Goal: Task Accomplishment & Management: Complete application form

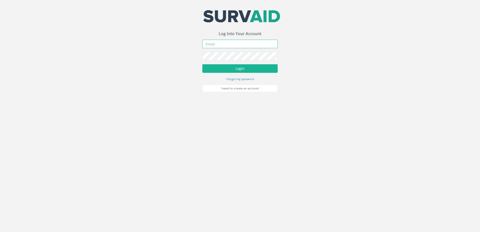
click at [212, 43] on input "email" at bounding box center [239, 44] width 75 height 9
type input "[EMAIL_ADDRESS][DOMAIN_NAME]"
click at [202, 64] on button "Login" at bounding box center [239, 68] width 75 height 9
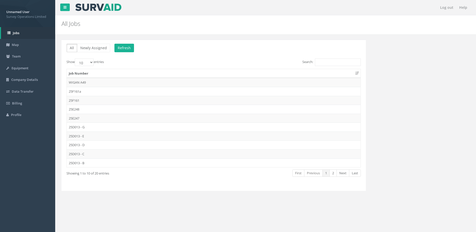
click at [118, 101] on td "25F161" at bounding box center [214, 100] width 294 height 9
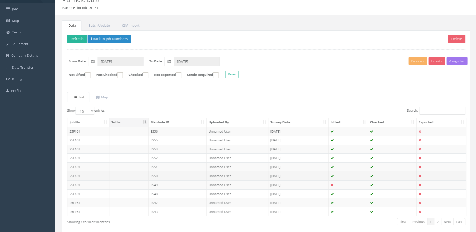
scroll to position [48, 0]
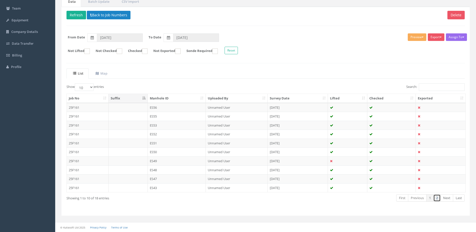
click at [439, 200] on link "2" at bounding box center [436, 197] width 7 height 7
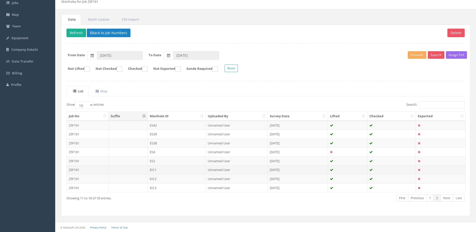
click at [166, 172] on td "EIC1" at bounding box center [177, 169] width 58 height 9
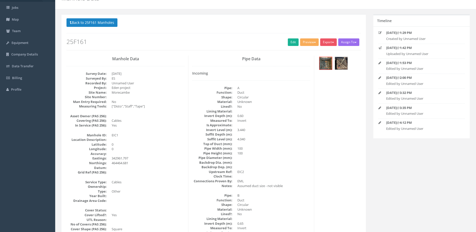
scroll to position [25, 0]
click at [86, 20] on button "Back to 25F161 Manholes" at bounding box center [91, 23] width 51 height 9
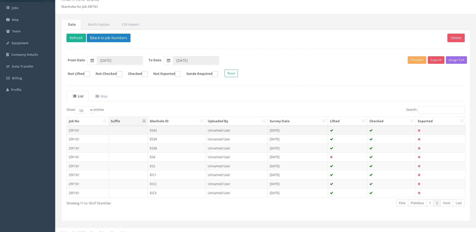
click at [168, 128] on td "ES42" at bounding box center [177, 130] width 58 height 9
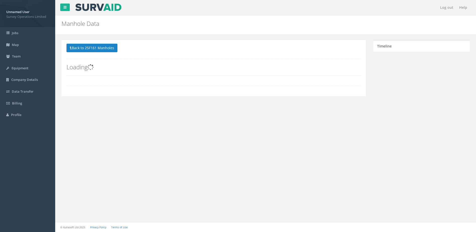
scroll to position [0, 0]
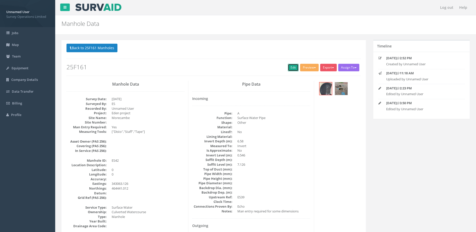
click at [292, 66] on link "Edit" at bounding box center [293, 68] width 11 height 8
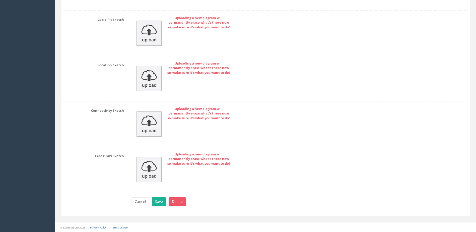
scroll to position [1076, 0]
click at [146, 80] on img at bounding box center [148, 78] width 25 height 25
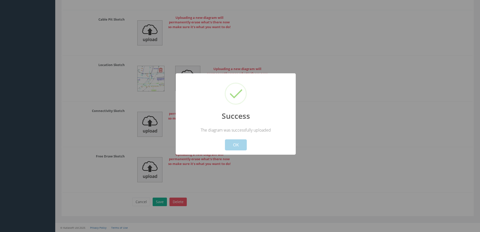
click at [232, 145] on button "OK" at bounding box center [236, 144] width 22 height 11
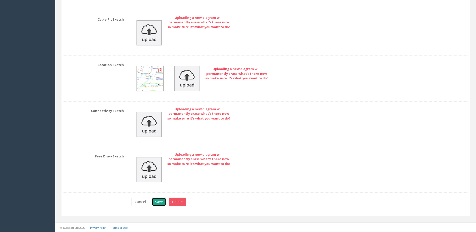
click at [157, 205] on button "Save" at bounding box center [159, 201] width 14 height 9
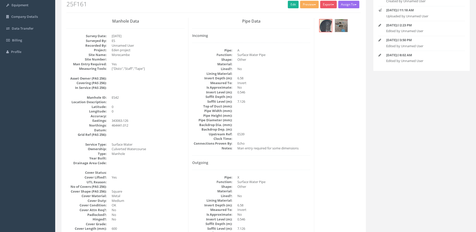
scroll to position [0, 0]
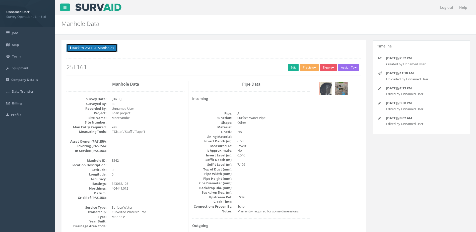
click at [97, 47] on button "Back to 25F161 Manholes" at bounding box center [91, 48] width 51 height 9
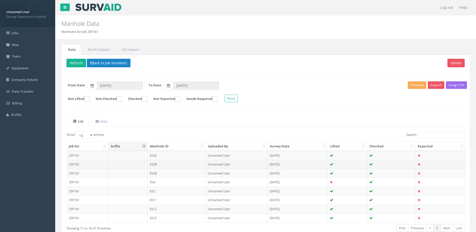
click at [174, 165] on td "ES39" at bounding box center [177, 164] width 58 height 9
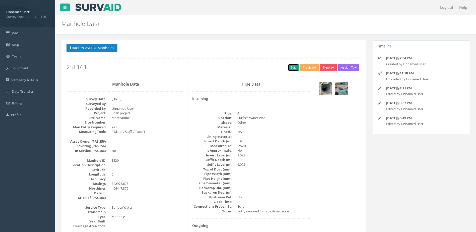
click at [290, 67] on link "Edit" at bounding box center [293, 68] width 11 height 8
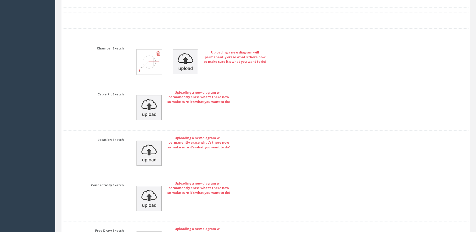
scroll to position [1003, 0]
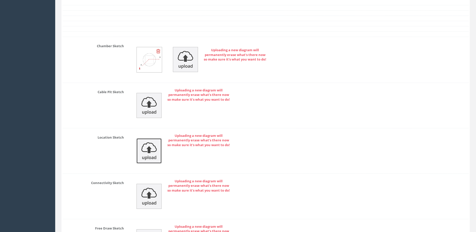
click at [148, 155] on img at bounding box center [148, 150] width 25 height 25
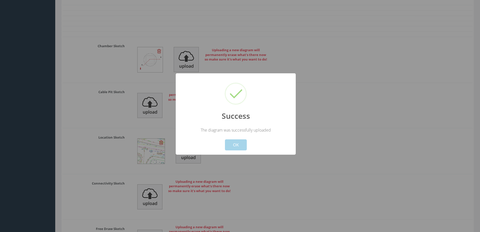
click at [236, 144] on button "OK" at bounding box center [236, 144] width 22 height 11
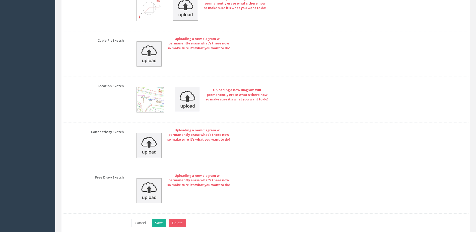
scroll to position [1076, 0]
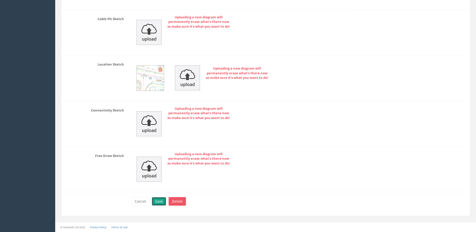
click at [159, 200] on button "Save" at bounding box center [159, 201] width 14 height 9
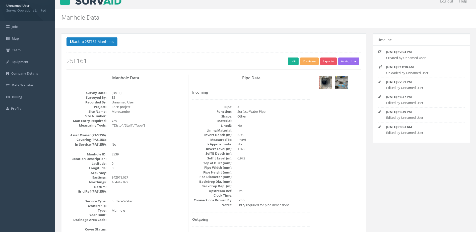
scroll to position [0, 0]
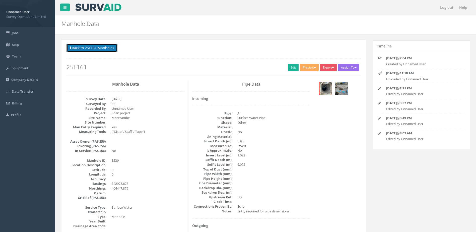
click at [99, 45] on button "Back to 25F161 Manholes" at bounding box center [91, 48] width 51 height 9
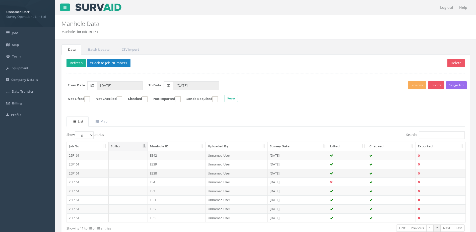
click at [165, 175] on td "ES38" at bounding box center [177, 173] width 58 height 9
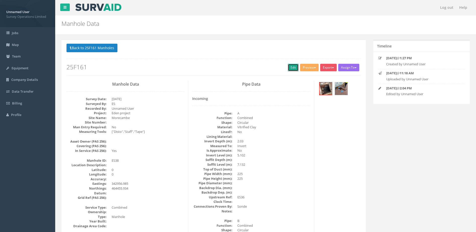
click at [288, 69] on link "Edit" at bounding box center [293, 68] width 11 height 8
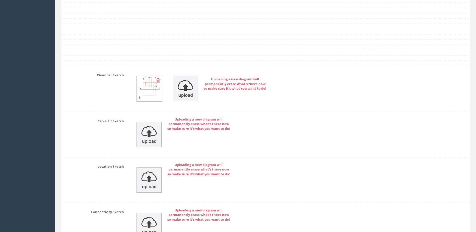
scroll to position [1079, 0]
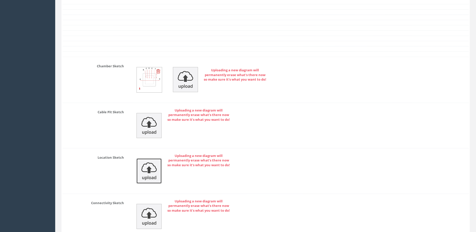
click at [146, 169] on img at bounding box center [148, 170] width 25 height 25
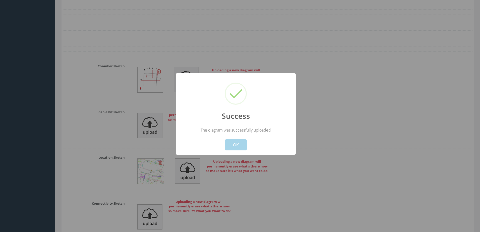
click at [238, 145] on button "OK" at bounding box center [236, 144] width 22 height 11
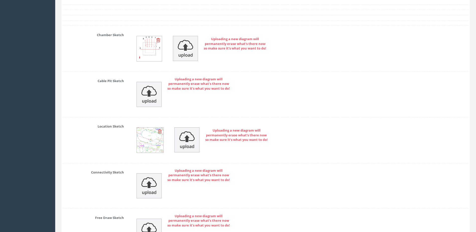
scroll to position [1172, 0]
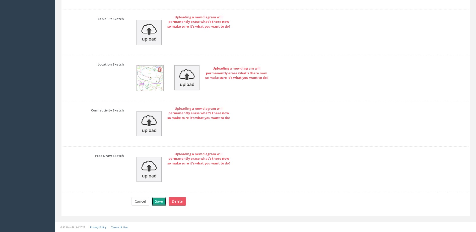
click at [157, 202] on button "Save" at bounding box center [159, 201] width 14 height 9
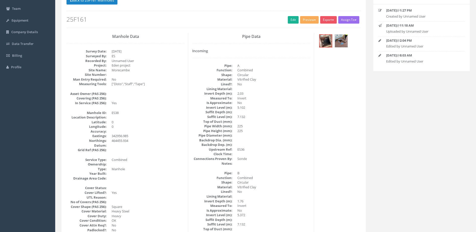
scroll to position [0, 0]
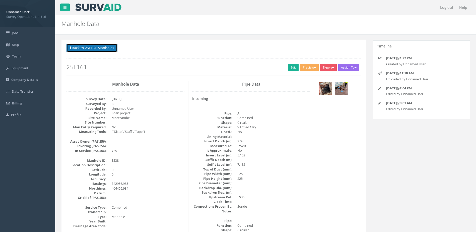
click at [82, 45] on button "Back to 25F161 Manholes" at bounding box center [91, 48] width 51 height 9
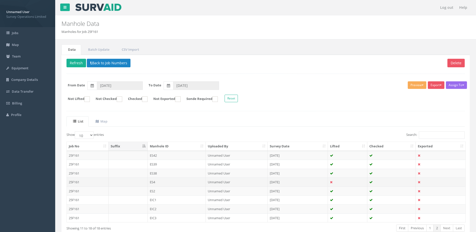
click at [181, 180] on td "ES4" at bounding box center [177, 181] width 58 height 9
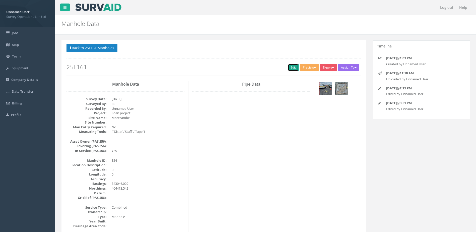
click at [289, 67] on link "Edit" at bounding box center [293, 68] width 11 height 8
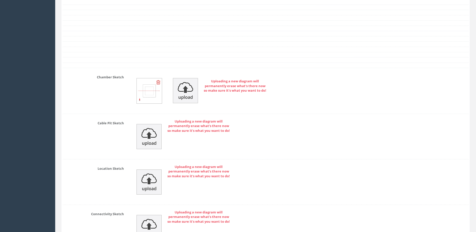
scroll to position [978, 0]
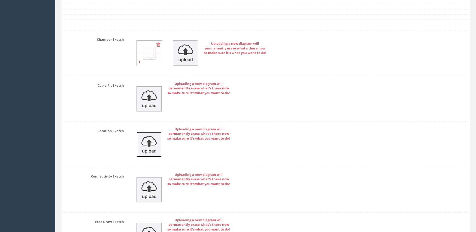
click at [148, 138] on img at bounding box center [148, 144] width 25 height 25
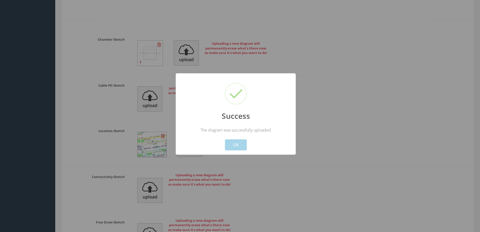
click at [230, 145] on button "OK" at bounding box center [236, 144] width 22 height 11
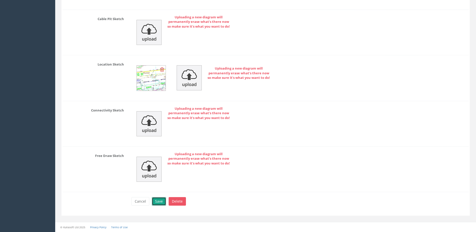
click at [158, 199] on button "Save" at bounding box center [159, 201] width 14 height 9
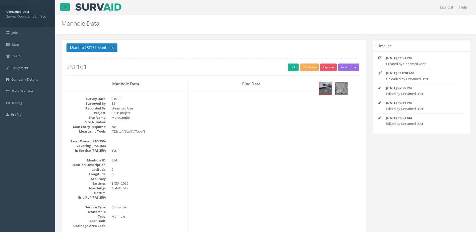
scroll to position [0, 0]
click at [102, 50] on button "Back to 25F161 Manholes" at bounding box center [91, 48] width 51 height 9
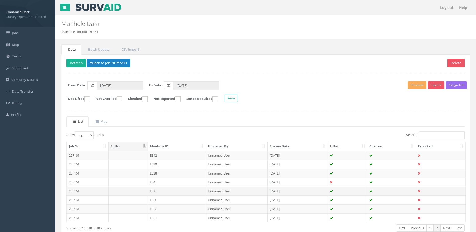
click at [166, 191] on td "ES2" at bounding box center [177, 190] width 58 height 9
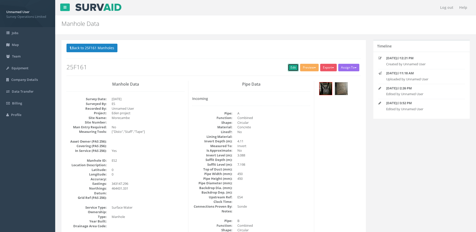
click at [289, 69] on link "Edit" at bounding box center [293, 68] width 11 height 8
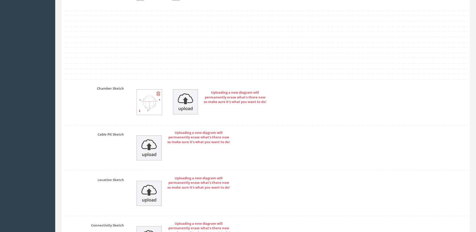
scroll to position [1028, 0]
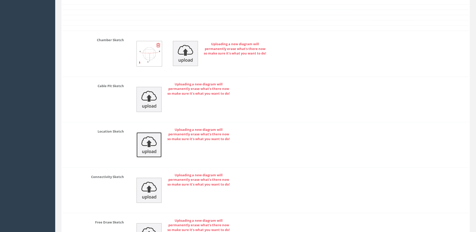
click at [149, 143] on img at bounding box center [148, 144] width 25 height 25
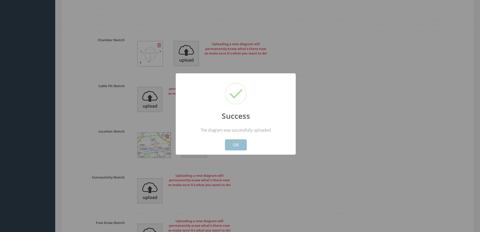
click at [232, 141] on button "OK" at bounding box center [236, 144] width 22 height 11
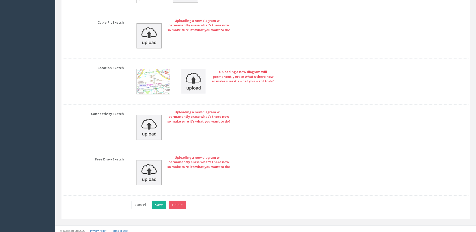
scroll to position [1095, 0]
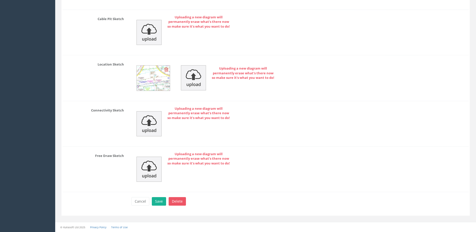
click at [160, 206] on div "Cancel Save Delete" at bounding box center [300, 202] width 344 height 10
click at [159, 202] on button "Save" at bounding box center [159, 201] width 14 height 9
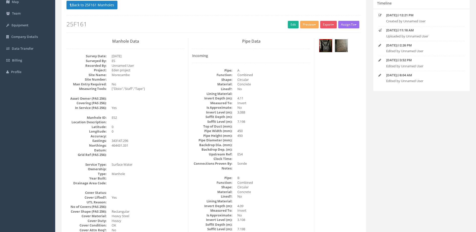
scroll to position [0, 0]
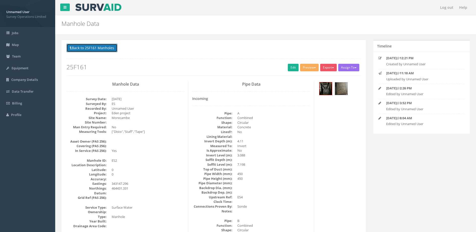
click at [87, 44] on button "Back to 25F161 Manholes" at bounding box center [91, 48] width 51 height 9
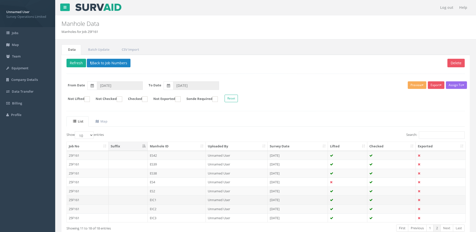
click at [173, 201] on td "EIC1" at bounding box center [177, 199] width 58 height 9
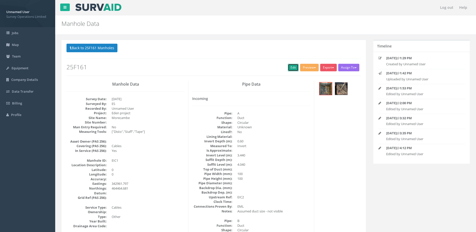
click at [288, 70] on link "Edit" at bounding box center [293, 68] width 11 height 8
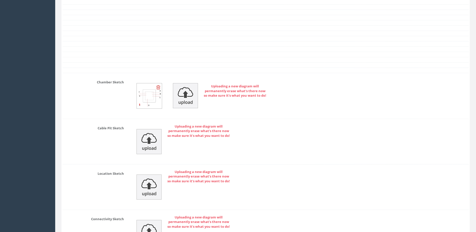
scroll to position [1079, 0]
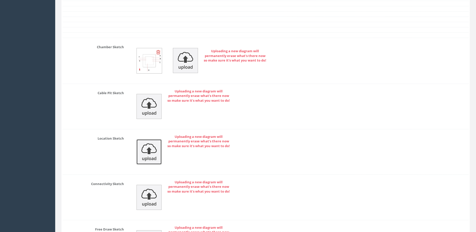
click at [152, 148] on img at bounding box center [148, 151] width 25 height 25
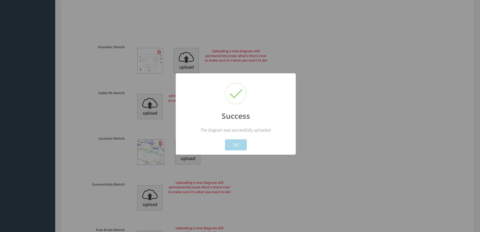
click at [229, 143] on button "OK" at bounding box center [236, 144] width 22 height 11
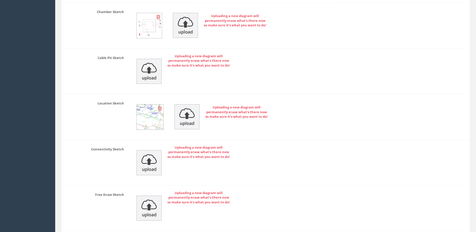
scroll to position [1153, 0]
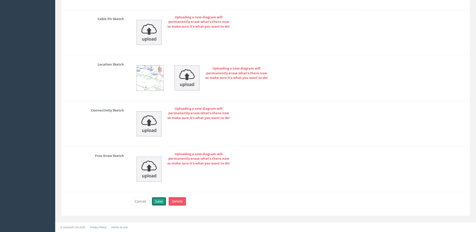
click at [157, 200] on button "Save" at bounding box center [159, 201] width 14 height 9
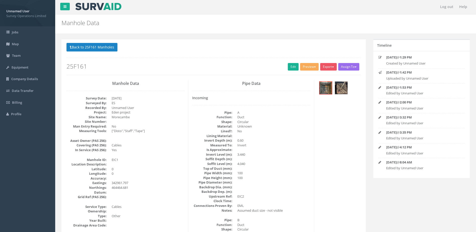
scroll to position [0, 0]
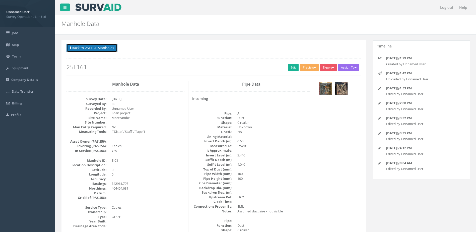
click at [99, 51] on button "Back to 25F161 Manholes" at bounding box center [91, 48] width 51 height 9
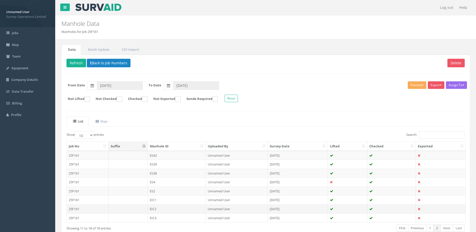
click at [172, 208] on td "EIC2" at bounding box center [177, 208] width 58 height 9
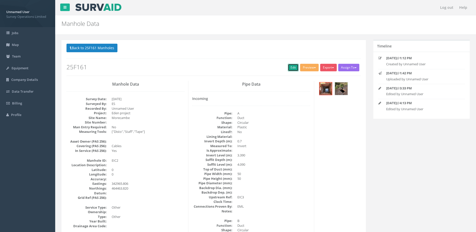
click at [291, 70] on link "Edit" at bounding box center [293, 68] width 11 height 8
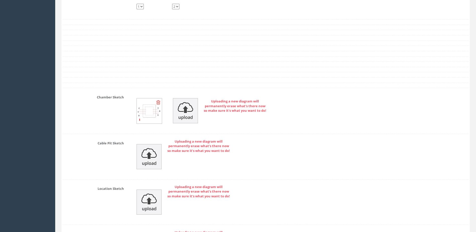
scroll to position [1104, 0]
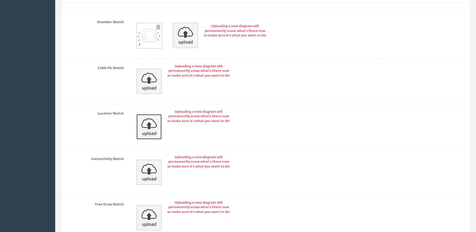
click at [146, 130] on img at bounding box center [148, 126] width 25 height 25
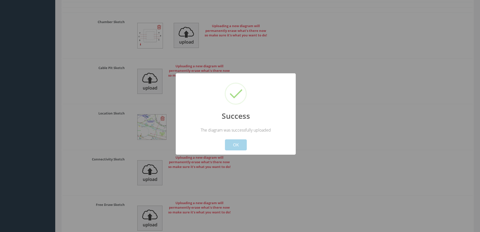
click at [238, 148] on button "OK" at bounding box center [236, 144] width 22 height 11
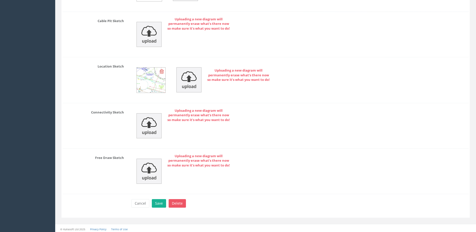
scroll to position [1153, 0]
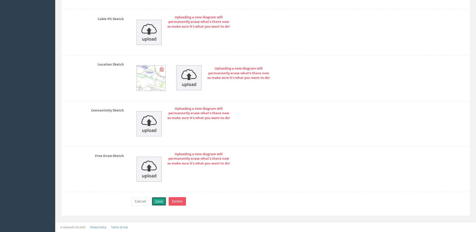
click at [161, 200] on button "Save" at bounding box center [159, 201] width 14 height 9
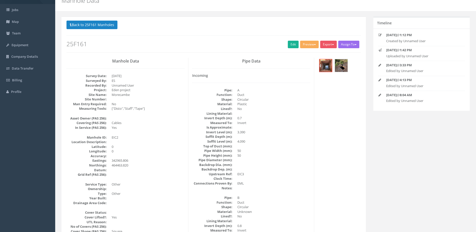
scroll to position [0, 0]
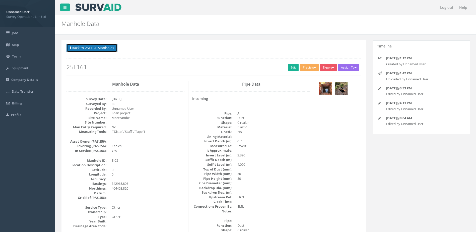
click at [93, 47] on button "Back to 25F161 Manholes" at bounding box center [91, 48] width 51 height 9
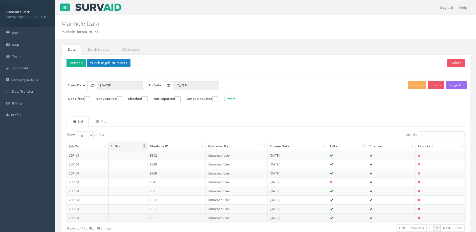
click at [188, 219] on td "EIC3" at bounding box center [177, 217] width 58 height 9
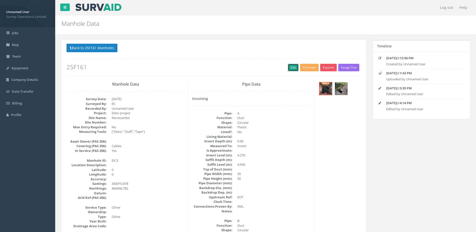
click at [291, 70] on link "Edit" at bounding box center [293, 68] width 11 height 8
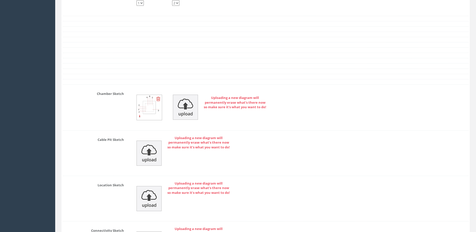
scroll to position [1104, 0]
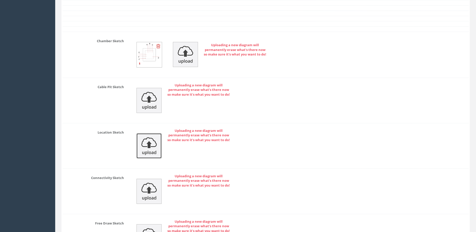
click at [152, 148] on img at bounding box center [148, 145] width 25 height 25
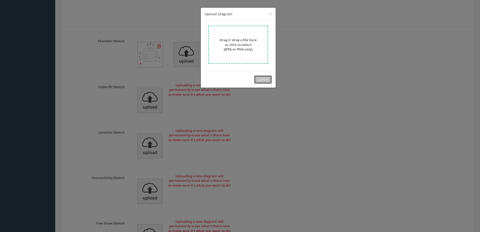
click at [264, 77] on button "Cancel" at bounding box center [263, 79] width 18 height 9
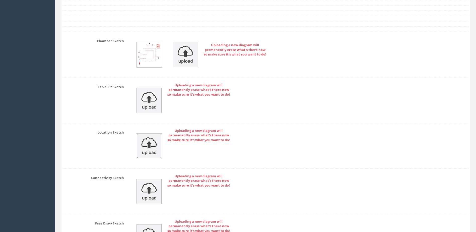
click at [147, 145] on img at bounding box center [148, 145] width 25 height 25
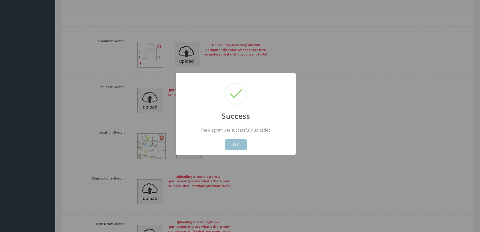
click at [236, 144] on button "OK" at bounding box center [236, 144] width 22 height 11
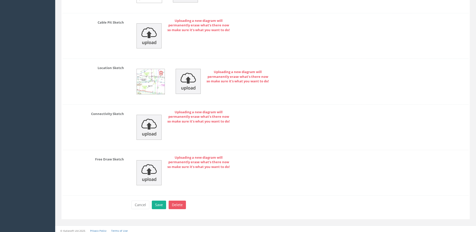
scroll to position [1172, 0]
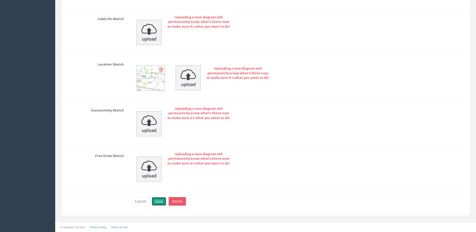
click at [159, 200] on button "Save" at bounding box center [159, 201] width 14 height 9
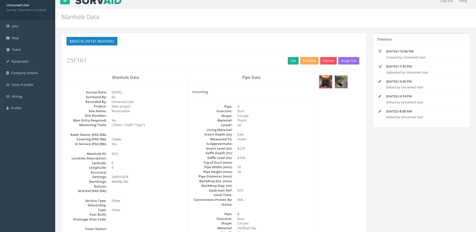
scroll to position [0, 0]
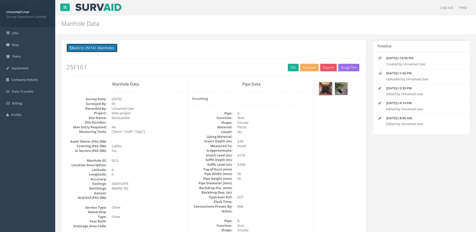
click at [85, 49] on button "Back to 25F161 Manholes" at bounding box center [91, 48] width 51 height 9
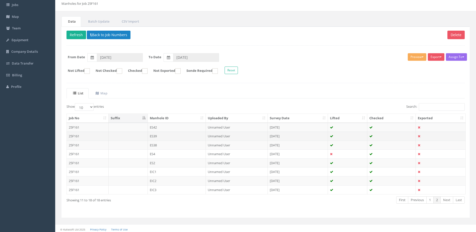
scroll to position [30, 0]
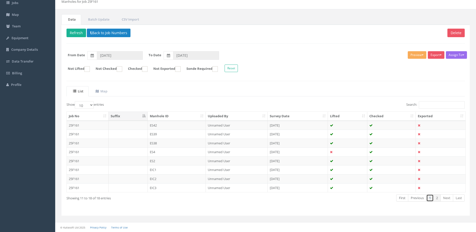
click at [429, 197] on link "1" at bounding box center [429, 197] width 7 height 7
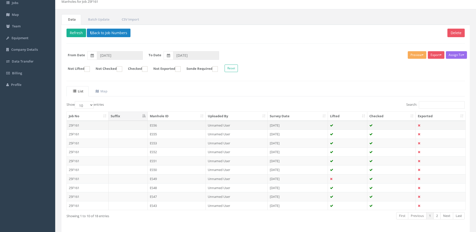
click at [178, 125] on td "ES56" at bounding box center [177, 125] width 58 height 9
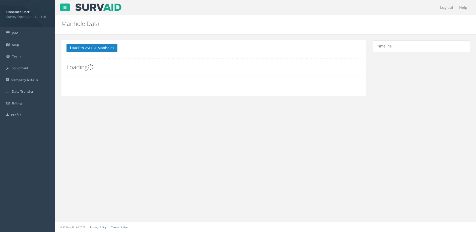
scroll to position [0, 0]
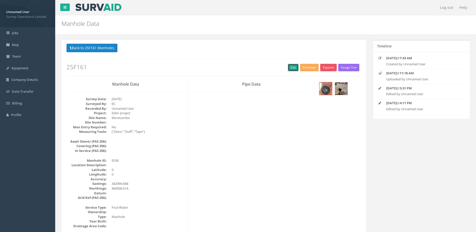
click at [288, 65] on link "Edit" at bounding box center [293, 68] width 11 height 8
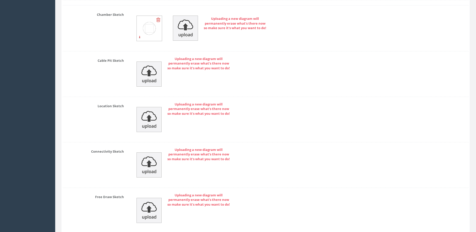
scroll to position [1003, 0]
click at [149, 124] on img at bounding box center [148, 119] width 25 height 25
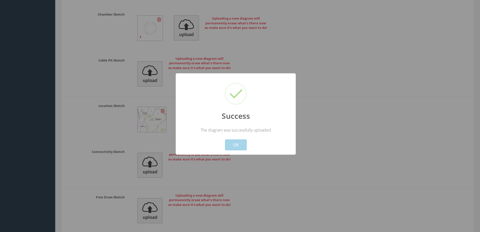
click at [235, 145] on button "OK" at bounding box center [236, 144] width 22 height 11
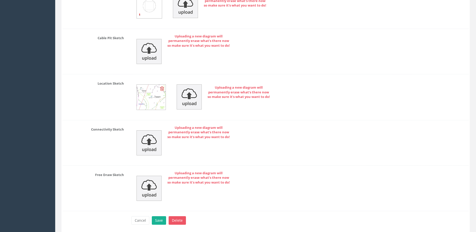
scroll to position [1045, 0]
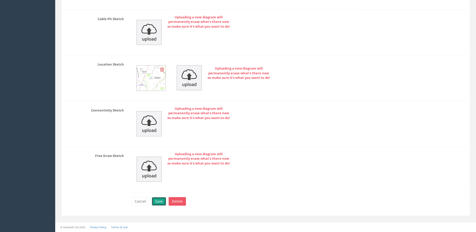
click at [152, 202] on button "Save" at bounding box center [159, 201] width 14 height 9
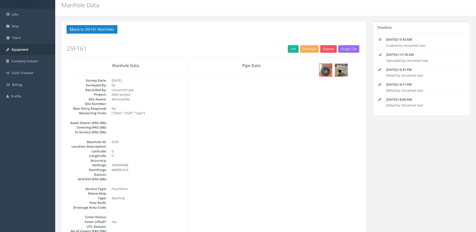
scroll to position [0, 0]
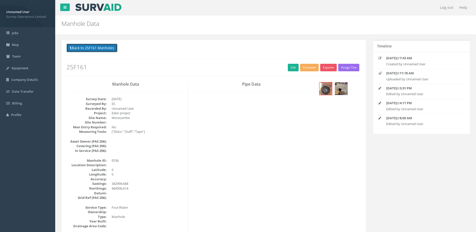
click at [94, 49] on button "Back to 25F161 Manholes" at bounding box center [91, 48] width 51 height 9
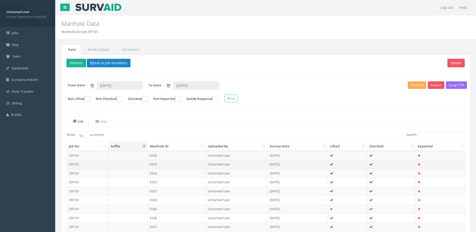
click at [172, 164] on td "ES55" at bounding box center [177, 164] width 58 height 9
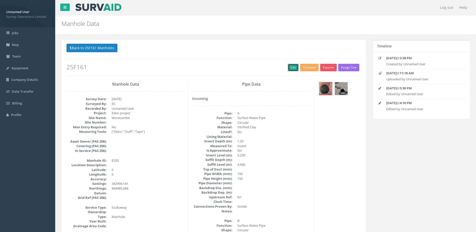
click at [294, 67] on link "Edit" at bounding box center [293, 68] width 11 height 8
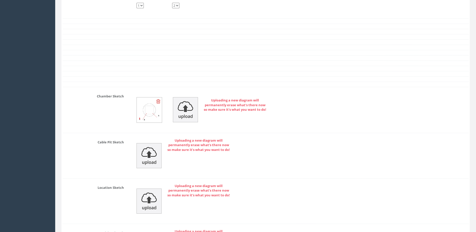
scroll to position [1028, 0]
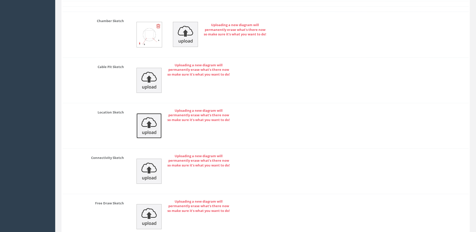
click at [153, 128] on img at bounding box center [148, 125] width 25 height 25
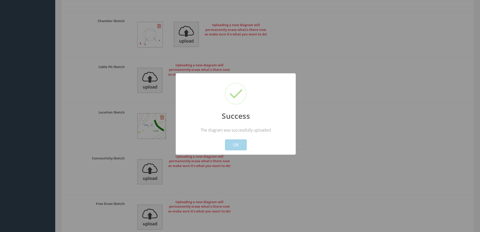
click at [240, 146] on button "OK" at bounding box center [236, 144] width 22 height 11
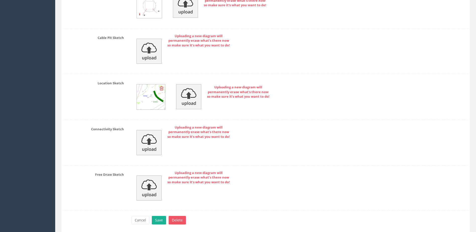
scroll to position [1076, 0]
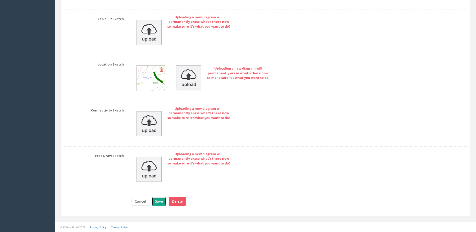
click at [160, 201] on button "Save" at bounding box center [159, 201] width 14 height 9
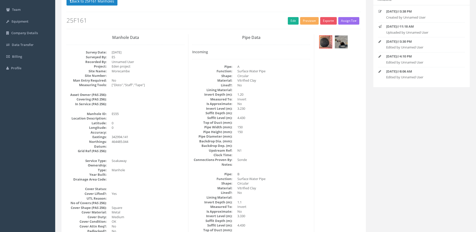
scroll to position [0, 0]
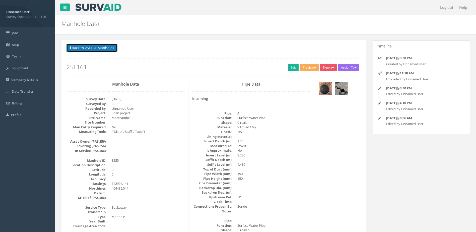
click at [92, 44] on button "Back to 25F161 Manholes" at bounding box center [91, 48] width 51 height 9
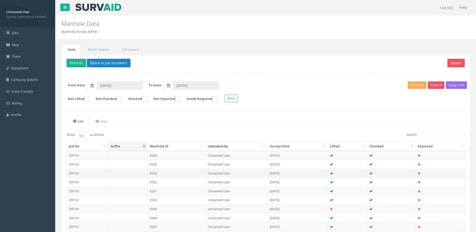
click at [173, 174] on td "ES53" at bounding box center [177, 173] width 58 height 9
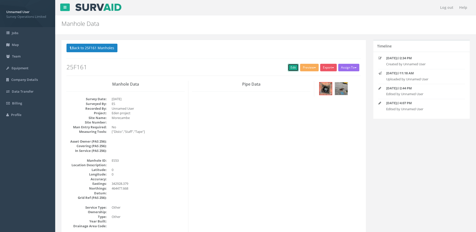
click at [288, 68] on link "Edit" at bounding box center [293, 68] width 11 height 8
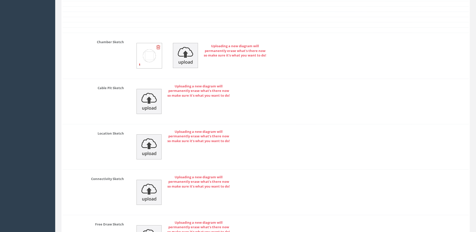
scroll to position [1003, 0]
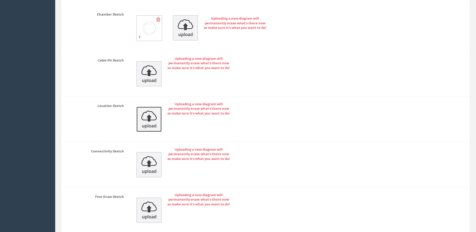
click at [140, 118] on img at bounding box center [148, 119] width 25 height 25
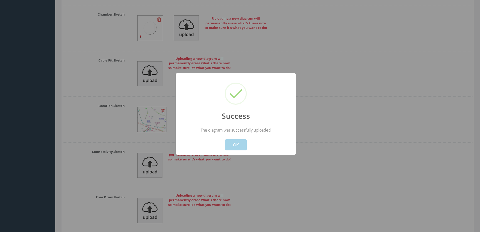
click at [237, 147] on button "OK" at bounding box center [236, 144] width 22 height 11
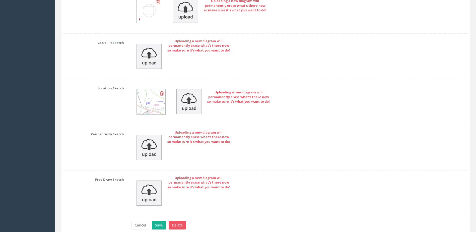
scroll to position [1045, 0]
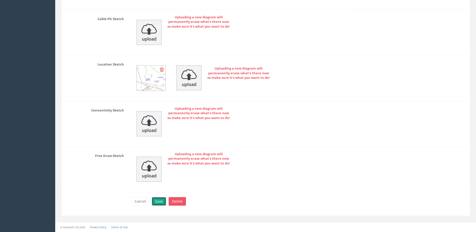
click at [159, 202] on button "Save" at bounding box center [159, 201] width 14 height 9
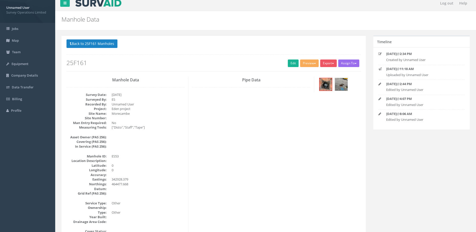
scroll to position [0, 0]
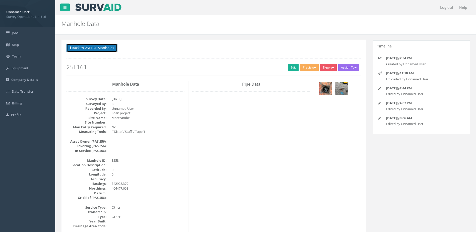
click at [95, 48] on button "Back to 25F161 Manholes" at bounding box center [91, 48] width 51 height 9
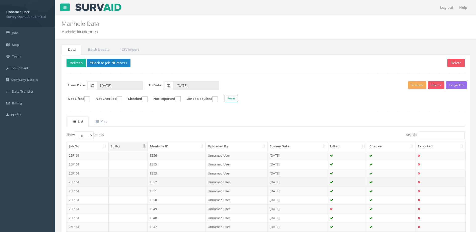
click at [190, 181] on td "ES52" at bounding box center [177, 181] width 58 height 9
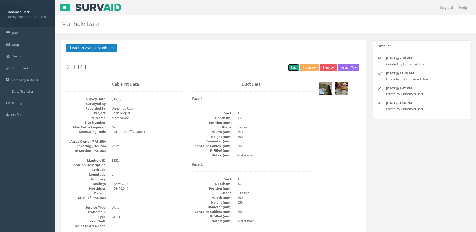
click at [288, 68] on link "Edit" at bounding box center [293, 68] width 11 height 8
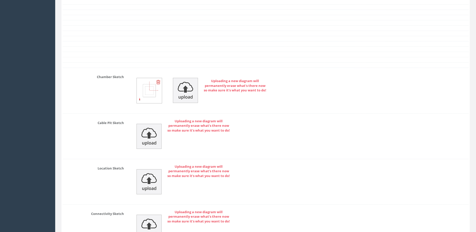
scroll to position [1053, 0]
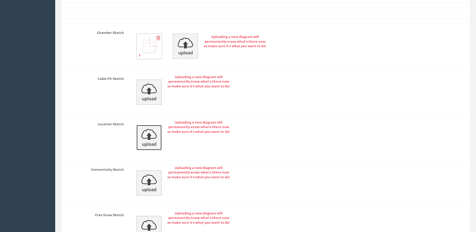
click at [145, 133] on img at bounding box center [148, 137] width 25 height 25
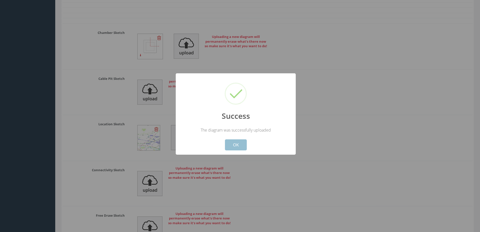
click at [239, 145] on button "OK" at bounding box center [236, 144] width 22 height 11
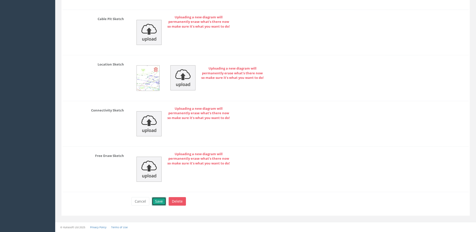
click at [155, 202] on button "Save" at bounding box center [159, 201] width 14 height 9
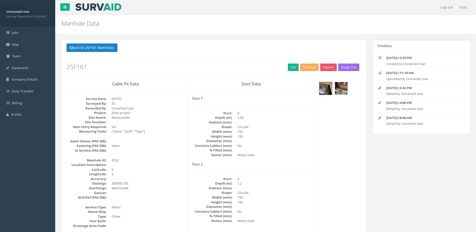
scroll to position [0, 0]
click at [89, 54] on div "Back to 25F161 Manholes Back to Map Assign To No Companies Added Export Survey …" at bounding box center [213, 60] width 294 height 32
click at [89, 49] on button "Back to 25F161 Manholes" at bounding box center [91, 48] width 51 height 9
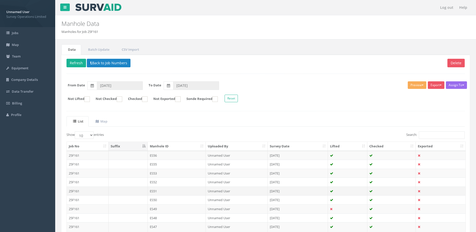
click at [167, 190] on td "ES51" at bounding box center [177, 190] width 58 height 9
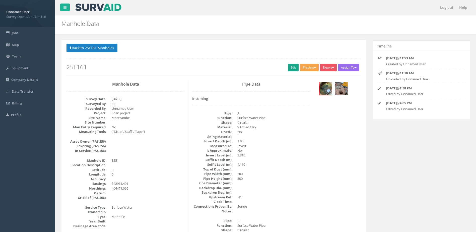
drag, startPoint x: 298, startPoint y: 69, endPoint x: 290, endPoint y: 68, distance: 8.6
click at [300, 69] on button "Preview" at bounding box center [309, 68] width 19 height 8
click at [289, 68] on link "Edit" at bounding box center [293, 68] width 11 height 8
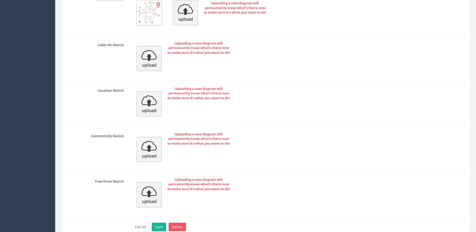
scroll to position [1204, 0]
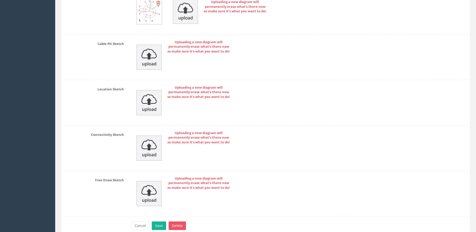
drag, startPoint x: 134, startPoint y: 102, endPoint x: 137, endPoint y: 101, distance: 3.5
click at [133, 102] on div "Uploading a new diagram will permanently erase what's there now so make sure it…" at bounding box center [300, 102] width 344 height 35
click at [148, 100] on img at bounding box center [148, 102] width 25 height 25
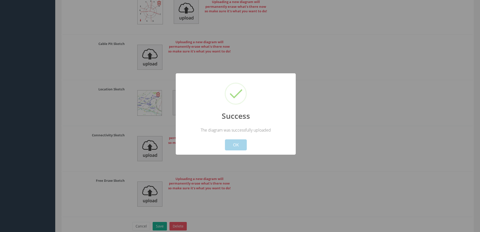
click at [233, 143] on button "OK" at bounding box center [236, 144] width 22 height 11
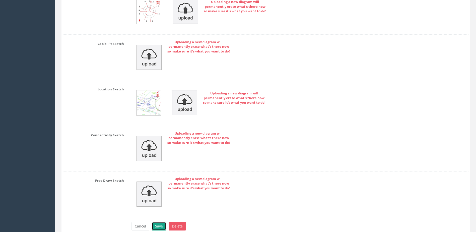
click at [163, 223] on button "Save" at bounding box center [159, 226] width 14 height 9
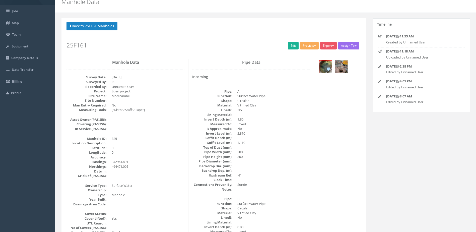
scroll to position [0, 0]
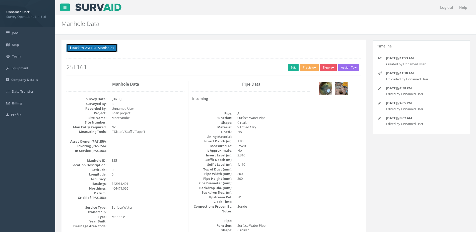
click at [97, 51] on button "Back to 25F161 Manholes" at bounding box center [91, 48] width 51 height 9
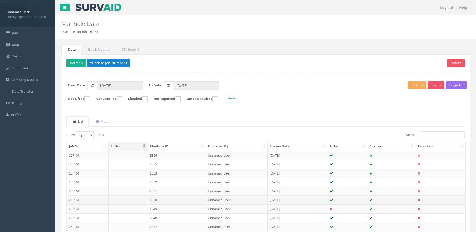
click at [166, 198] on td "ES50" at bounding box center [177, 199] width 58 height 9
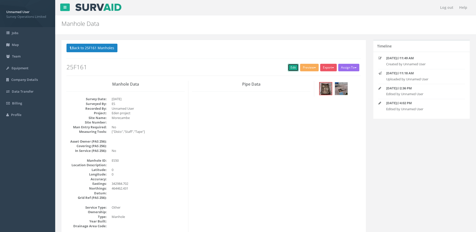
click at [292, 69] on link "Edit" at bounding box center [293, 68] width 11 height 8
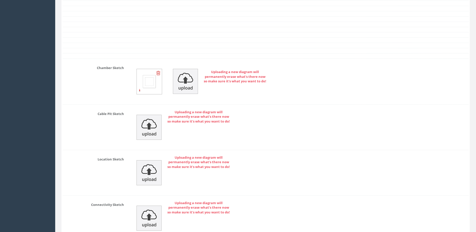
scroll to position [953, 0]
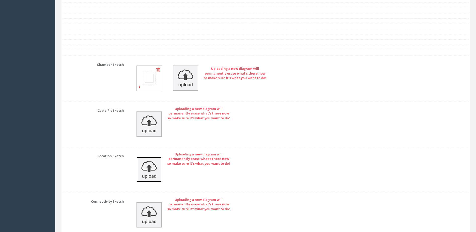
click at [152, 171] on img at bounding box center [148, 169] width 25 height 25
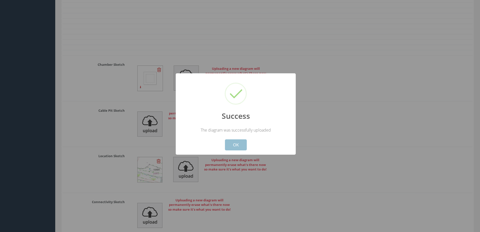
click at [237, 145] on button "OK" at bounding box center [236, 144] width 22 height 11
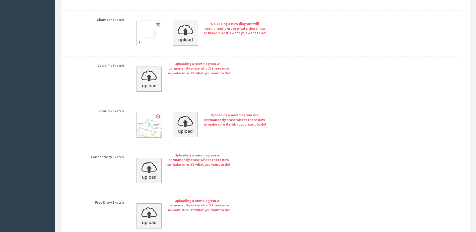
scroll to position [1045, 0]
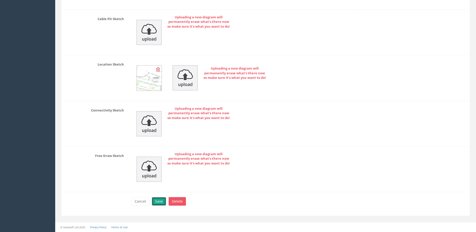
click at [157, 203] on button "Save" at bounding box center [159, 201] width 14 height 9
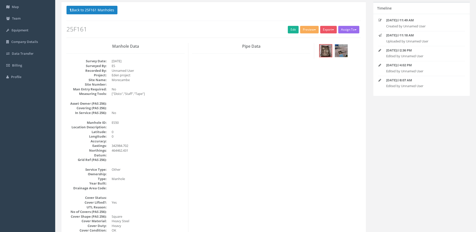
scroll to position [0, 0]
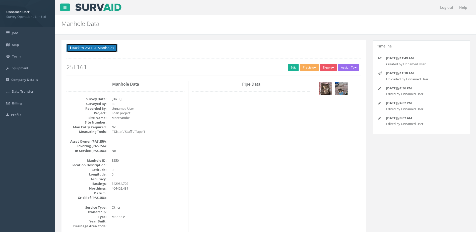
click at [95, 45] on button "Back to 25F161 Manholes" at bounding box center [91, 48] width 51 height 9
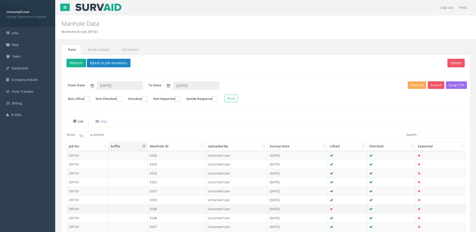
click at [172, 207] on td "ES49" at bounding box center [177, 208] width 58 height 9
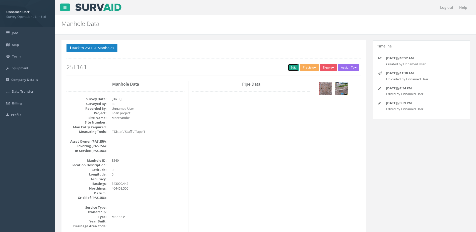
click at [288, 67] on link "Edit" at bounding box center [293, 68] width 11 height 8
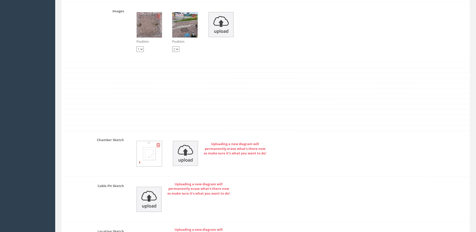
scroll to position [978, 0]
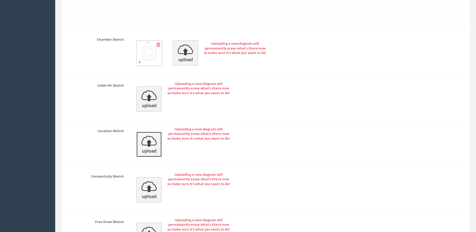
click at [148, 138] on img at bounding box center [148, 144] width 25 height 25
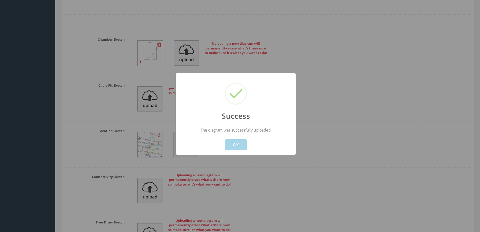
click at [230, 144] on button "OK" at bounding box center [236, 144] width 22 height 11
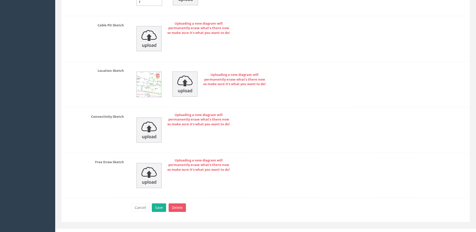
scroll to position [1045, 0]
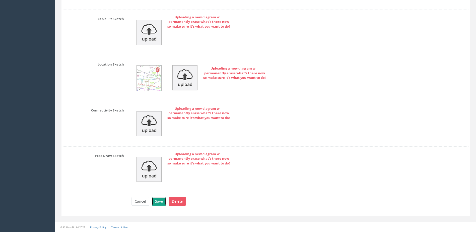
click at [157, 201] on button "Save" at bounding box center [159, 201] width 14 height 9
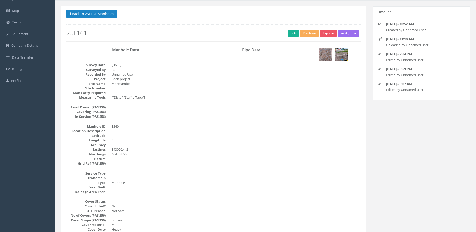
scroll to position [0, 0]
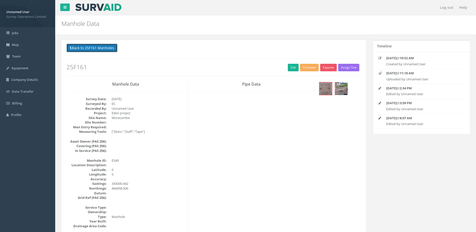
click at [103, 47] on button "Back to 25F161 Manholes" at bounding box center [91, 48] width 51 height 9
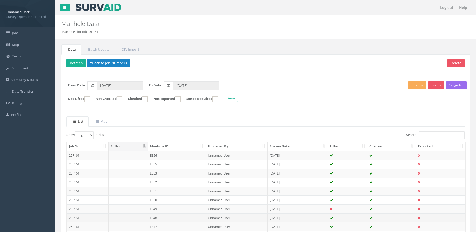
click at [164, 218] on td "ES48" at bounding box center [177, 217] width 58 height 9
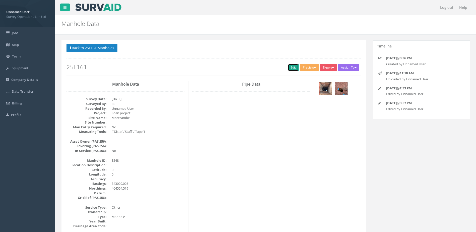
click at [288, 68] on link "Edit" at bounding box center [293, 68] width 11 height 8
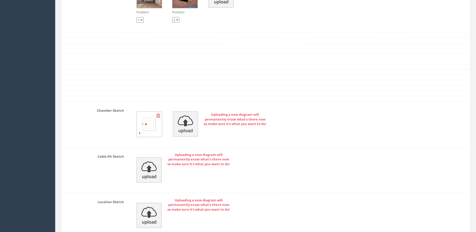
scroll to position [928, 0]
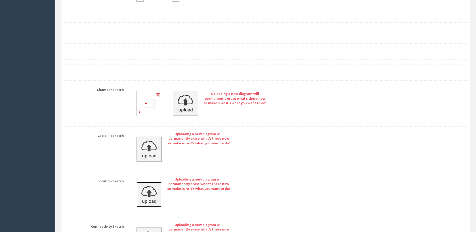
click at [153, 186] on img at bounding box center [148, 194] width 25 height 25
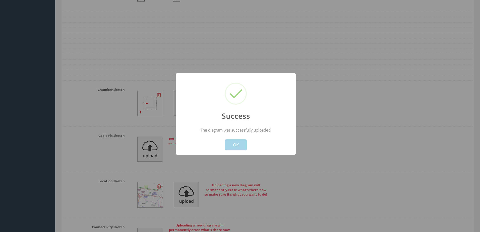
click at [237, 144] on button "OK" at bounding box center [236, 144] width 22 height 11
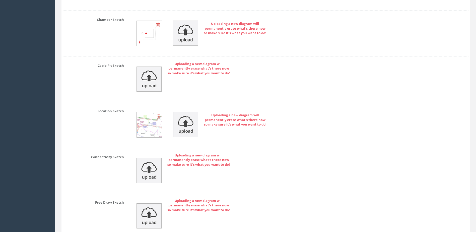
scroll to position [1045, 0]
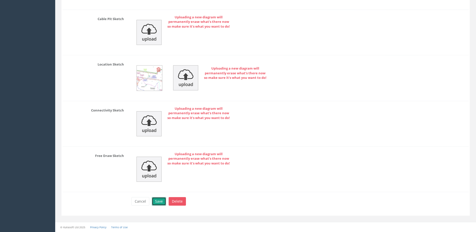
click at [159, 203] on button "Save" at bounding box center [159, 201] width 14 height 9
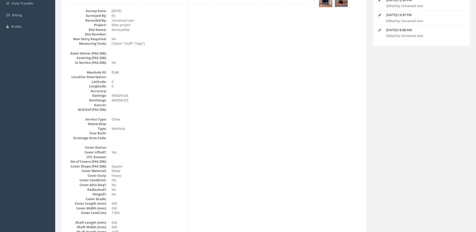
scroll to position [0, 0]
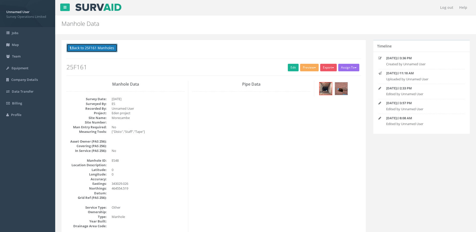
click at [96, 45] on button "Back to 25F161 Manholes" at bounding box center [91, 48] width 51 height 9
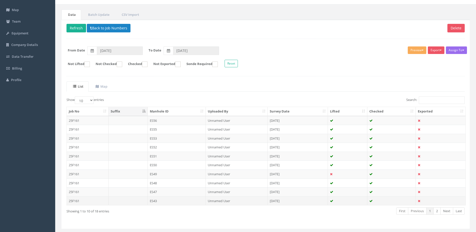
scroll to position [48, 0]
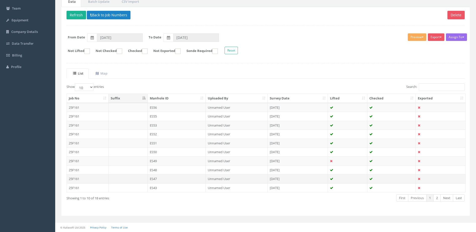
click at [176, 180] on td "ES47" at bounding box center [177, 178] width 58 height 9
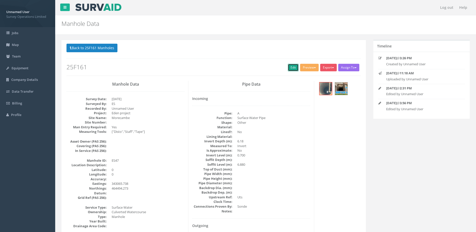
click at [291, 65] on link "Edit" at bounding box center [293, 68] width 11 height 8
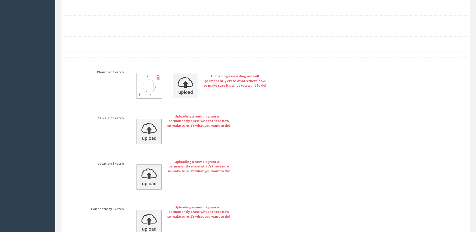
scroll to position [1003, 0]
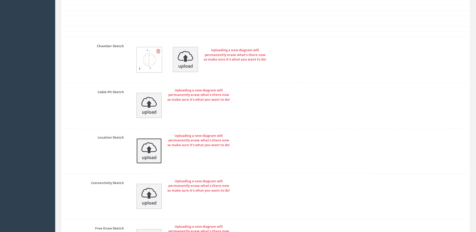
click at [147, 151] on img at bounding box center [148, 150] width 25 height 25
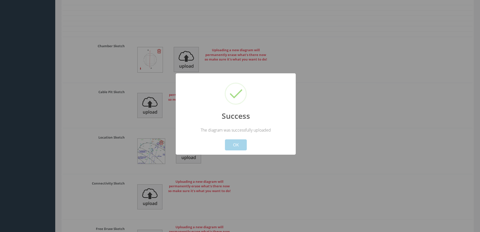
click at [241, 143] on button "OK" at bounding box center [236, 144] width 22 height 11
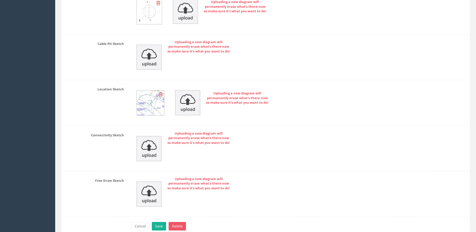
scroll to position [1076, 0]
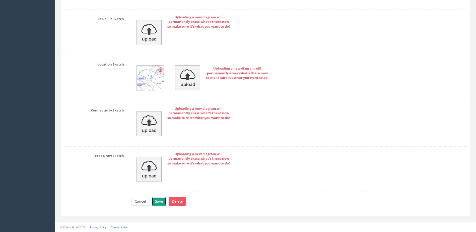
click at [155, 198] on button "Save" at bounding box center [159, 201] width 14 height 9
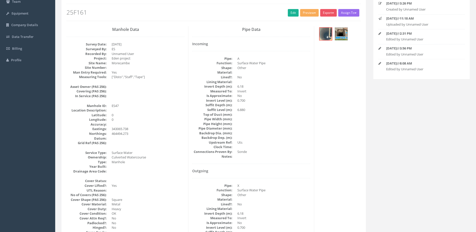
scroll to position [0, 0]
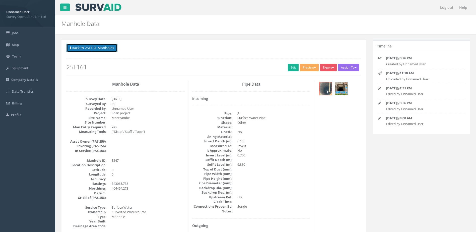
click at [97, 46] on button "Back to 25F161 Manholes" at bounding box center [91, 48] width 51 height 9
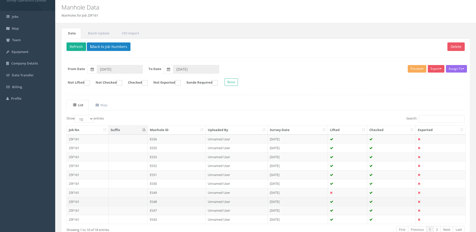
scroll to position [25, 0]
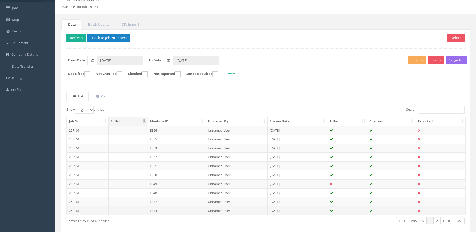
click at [177, 211] on td "ES43" at bounding box center [177, 210] width 58 height 9
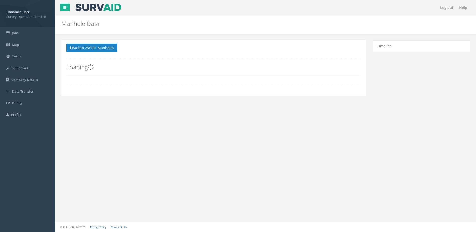
scroll to position [0, 0]
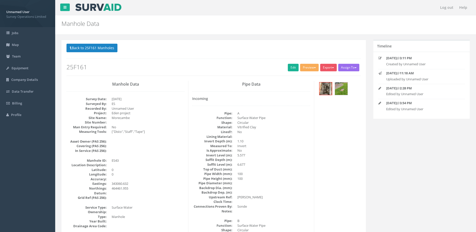
click at [292, 72] on div "Back to 25F161 Manholes Back to Map Assign To No Companies Added Export Survey …" at bounding box center [213, 60] width 294 height 32
click at [290, 68] on link "Edit" at bounding box center [293, 68] width 11 height 8
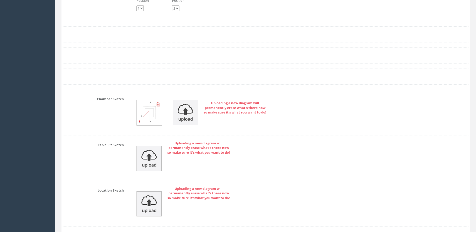
scroll to position [1003, 0]
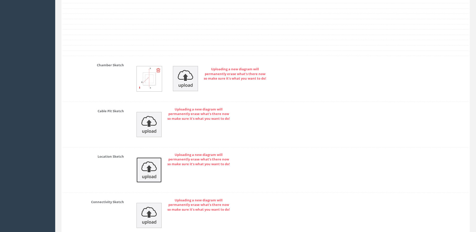
click at [148, 169] on img at bounding box center [148, 169] width 25 height 25
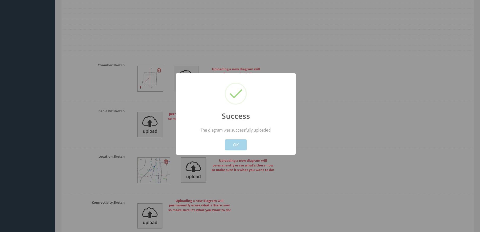
click at [240, 143] on button "OK" at bounding box center [236, 144] width 22 height 11
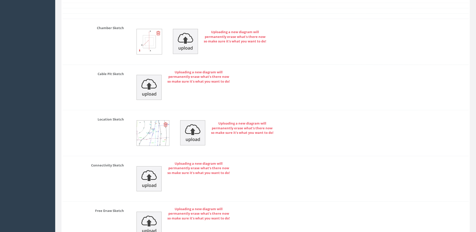
scroll to position [1095, 0]
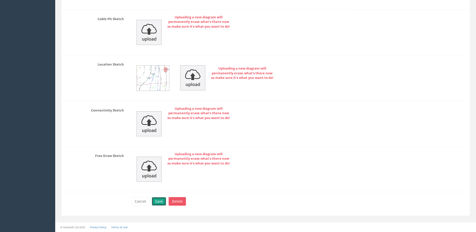
click at [160, 201] on button "Save" at bounding box center [159, 201] width 14 height 9
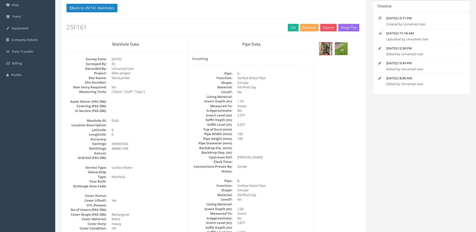
scroll to position [0, 0]
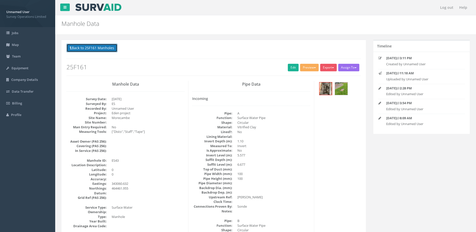
click at [89, 49] on button "Back to 25F161 Manholes" at bounding box center [91, 48] width 51 height 9
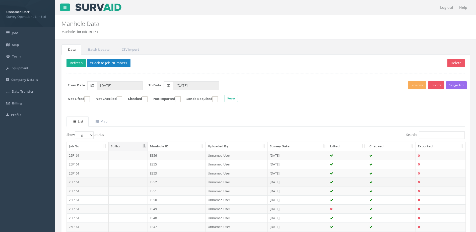
click at [240, 182] on td "Unnamed User" at bounding box center [237, 181] width 62 height 9
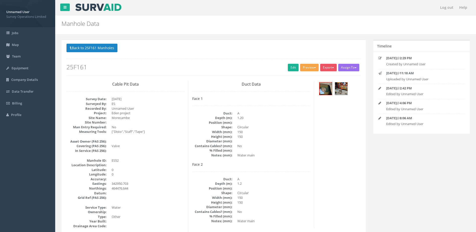
click at [307, 70] on button "Preview" at bounding box center [309, 68] width 19 height 8
click at [307, 77] on link "Survey Ops Manhole" at bounding box center [299, 78] width 39 height 8
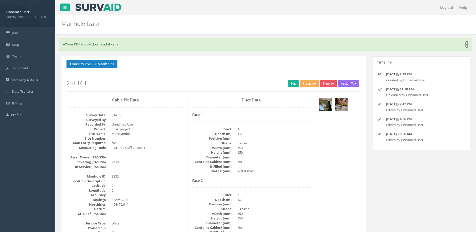
click at [467, 45] on link "×" at bounding box center [466, 44] width 3 height 5
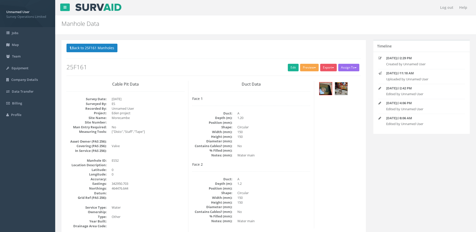
click at [306, 66] on button "Preview" at bounding box center [309, 68] width 19 height 8
click at [303, 78] on link "Survey Ops Manhole" at bounding box center [299, 78] width 39 height 8
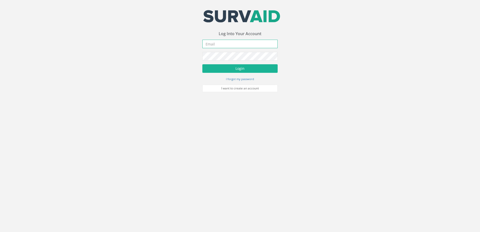
click at [218, 46] on input "email" at bounding box center [239, 44] width 75 height 9
type input "[EMAIL_ADDRESS][DOMAIN_NAME]"
click at [238, 70] on button "Login" at bounding box center [239, 68] width 75 height 9
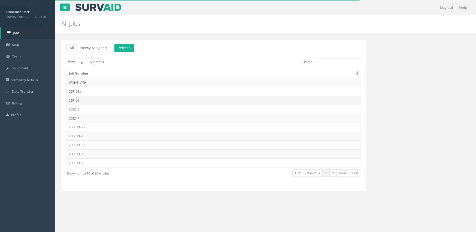
click at [82, 99] on td "25F161" at bounding box center [214, 100] width 294 height 9
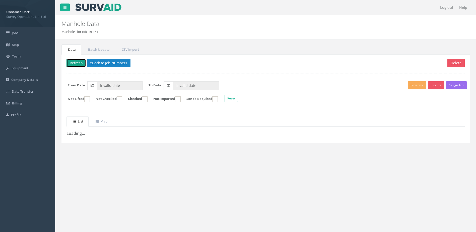
click at [77, 61] on button "Refresh" at bounding box center [76, 63] width 20 height 9
click at [110, 61] on button "Back to Job Numbers" at bounding box center [113, 63] width 44 height 9
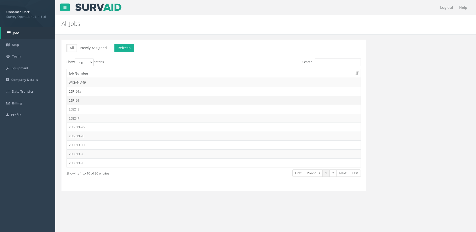
click at [93, 101] on td "25F161" at bounding box center [214, 100] width 294 height 9
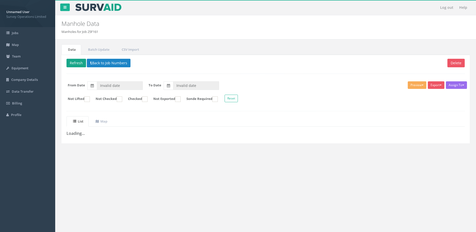
type input "[DATE]"
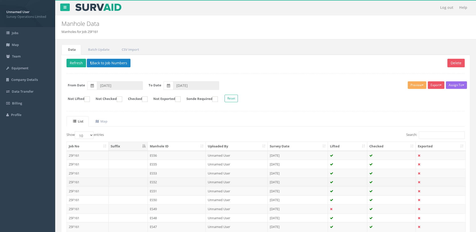
click at [158, 180] on td "ES52" at bounding box center [177, 181] width 58 height 9
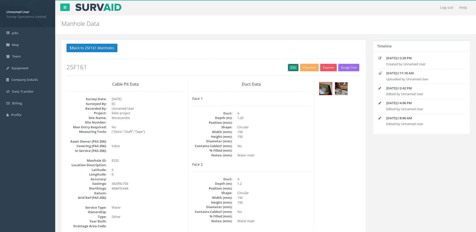
click at [290, 69] on link "Edit" at bounding box center [293, 68] width 11 height 8
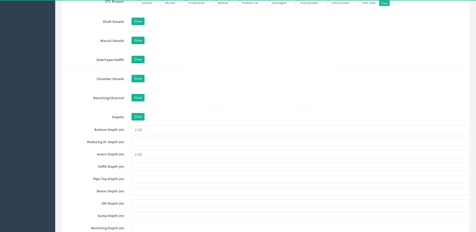
scroll to position [502, 0]
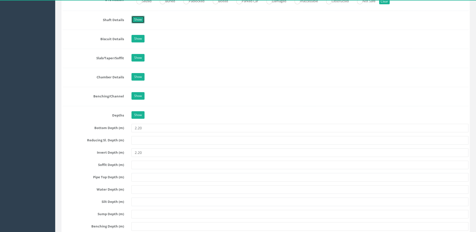
click at [141, 21] on link "Show" at bounding box center [137, 20] width 13 height 8
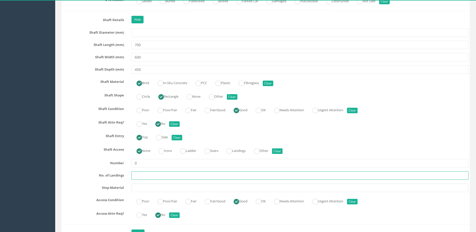
click at [165, 179] on input "text" at bounding box center [299, 175] width 337 height 9
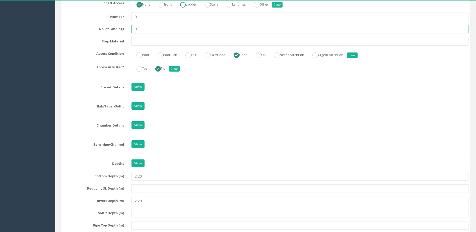
scroll to position [652, 0]
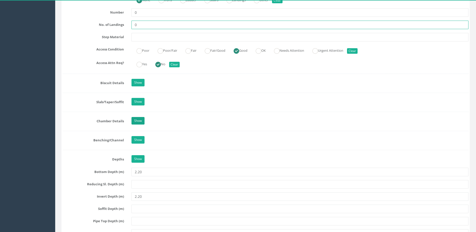
type input "0"
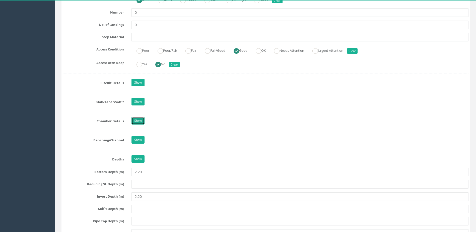
click at [136, 122] on link "Show" at bounding box center [137, 121] width 13 height 8
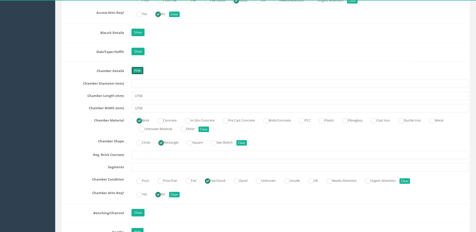
scroll to position [752, 0]
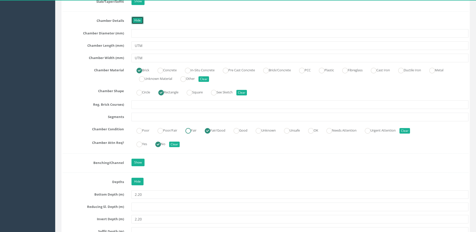
click at [191, 131] on ins at bounding box center [188, 131] width 6 height 6
radio input "true"
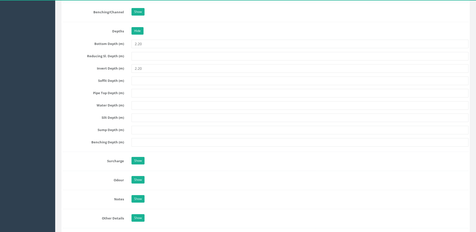
scroll to position [978, 0]
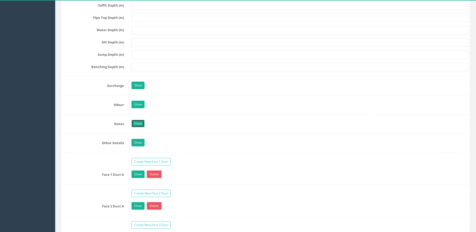
click at [142, 121] on link "Show" at bounding box center [137, 124] width 13 height 8
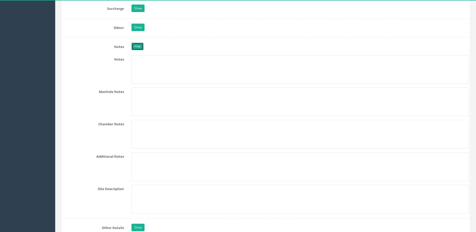
scroll to position [1104, 0]
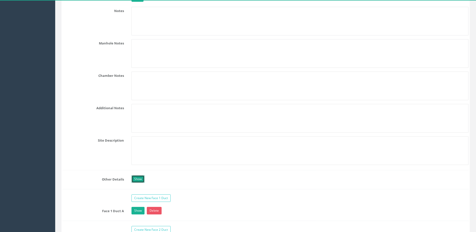
click at [137, 176] on link "Show" at bounding box center [137, 179] width 13 height 8
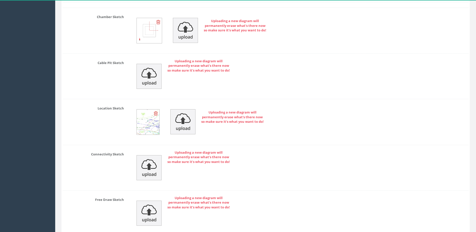
scroll to position [1728, 0]
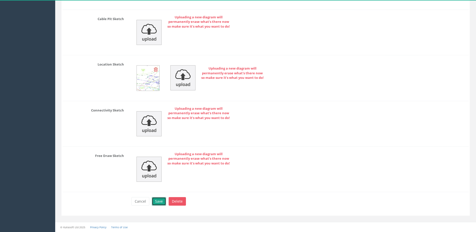
click at [161, 203] on button "Save" at bounding box center [159, 201] width 14 height 9
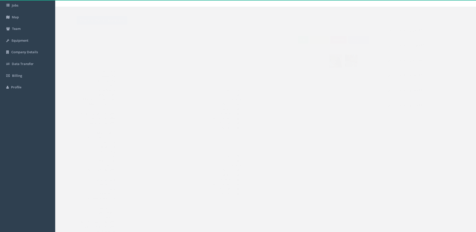
scroll to position [0, 0]
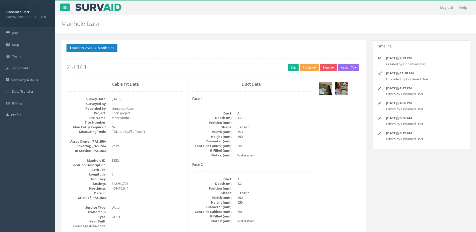
click at [308, 66] on button "Preview" at bounding box center [309, 68] width 19 height 8
click at [306, 77] on link "Survey Ops Manhole" at bounding box center [299, 78] width 39 height 8
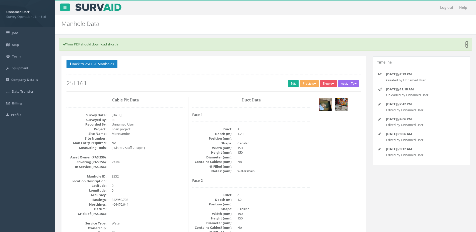
click at [467, 47] on link "×" at bounding box center [466, 44] width 3 height 5
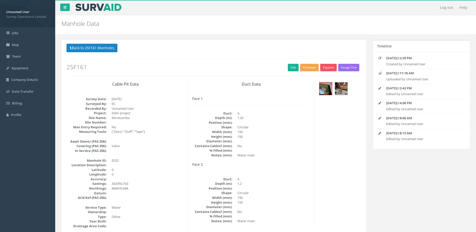
click at [308, 68] on button "Preview" at bounding box center [309, 68] width 19 height 8
click at [304, 75] on link "Survey Ops Manhole" at bounding box center [299, 78] width 39 height 8
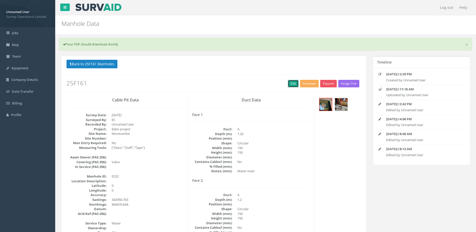
click at [291, 81] on link "Edit" at bounding box center [293, 84] width 11 height 8
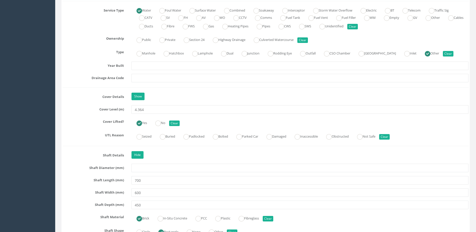
scroll to position [426, 0]
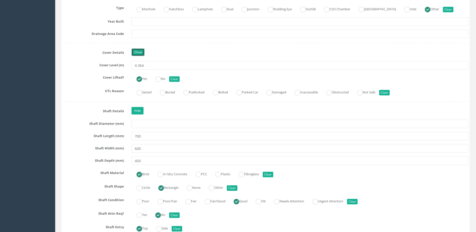
click at [136, 51] on link "Show" at bounding box center [137, 52] width 13 height 8
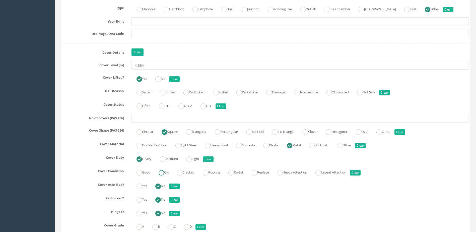
click at [168, 174] on label "OK" at bounding box center [161, 171] width 15 height 7
radio input "true"
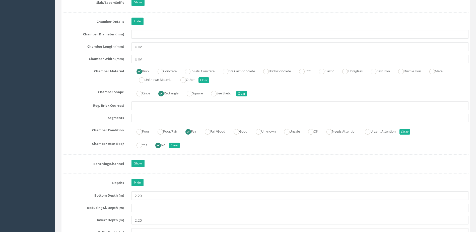
scroll to position [953, 0]
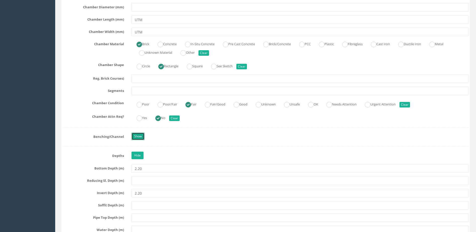
click at [140, 138] on link "Show" at bounding box center [137, 136] width 13 height 8
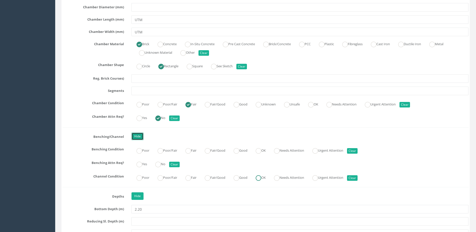
click at [261, 176] on ins at bounding box center [259, 178] width 6 height 6
radio input "true"
click at [261, 153] on ins at bounding box center [259, 151] width 6 height 6
radio input "true"
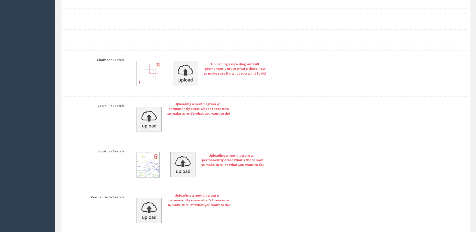
scroll to position [1943, 0]
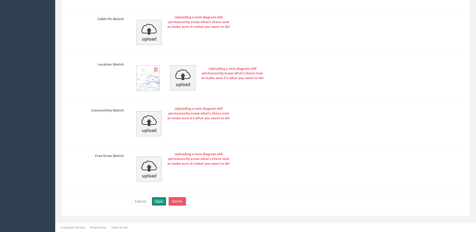
click at [159, 202] on button "Save" at bounding box center [159, 201] width 14 height 9
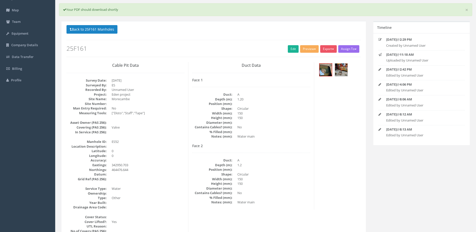
scroll to position [0, 0]
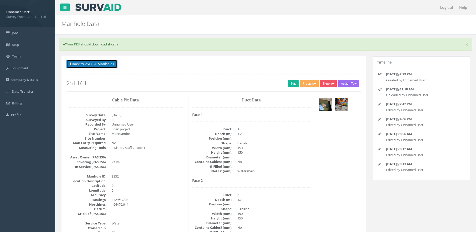
click at [94, 64] on button "Back to 25F161 Manholes" at bounding box center [91, 64] width 51 height 9
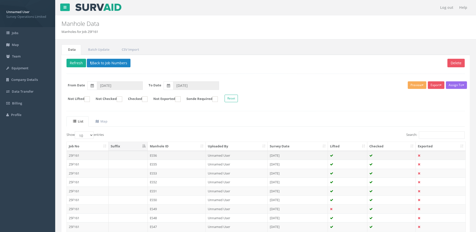
click at [217, 156] on td "Unnamed User" at bounding box center [237, 155] width 62 height 9
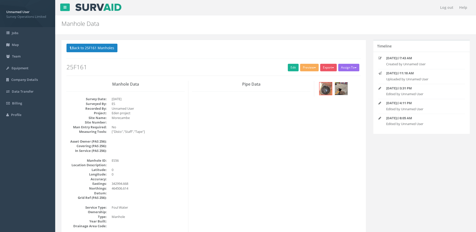
click at [290, 62] on div "Back to 25F161 Manholes Back to Map Assign To No Companies Added Export Survey …" at bounding box center [213, 60] width 294 height 32
click at [290, 66] on link "Edit" at bounding box center [293, 68] width 11 height 8
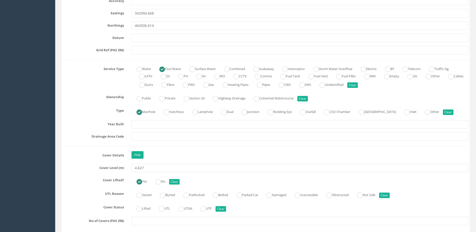
scroll to position [401, 0]
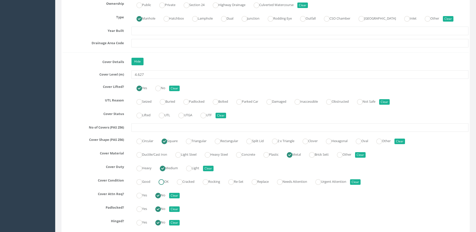
click at [167, 182] on label "OK" at bounding box center [161, 180] width 15 height 7
radio input "true"
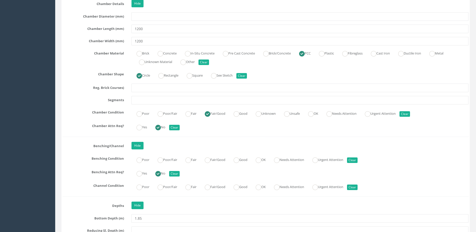
scroll to position [953, 0]
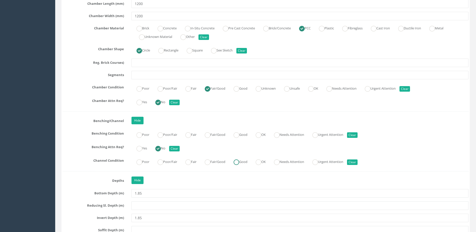
click at [239, 164] on ins at bounding box center [237, 162] width 6 height 6
click at [261, 160] on ins at bounding box center [259, 162] width 6 height 6
radio input "false"
click at [261, 141] on input "OK" at bounding box center [259, 137] width 6 height 9
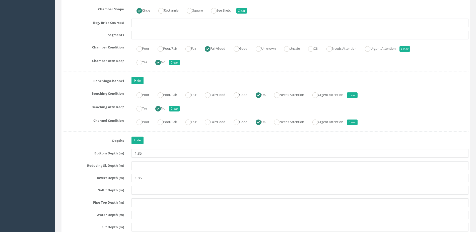
scroll to position [928, 0]
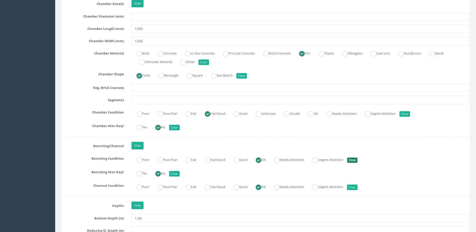
click at [357, 159] on button "Clear" at bounding box center [352, 160] width 11 height 6
click at [357, 187] on button "Clear" at bounding box center [352, 187] width 11 height 6
radio input "false"
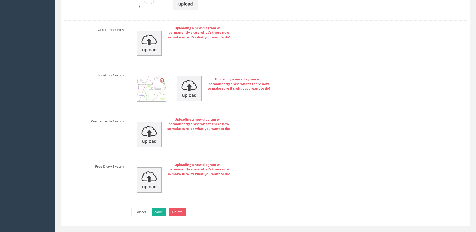
scroll to position [1859, 0]
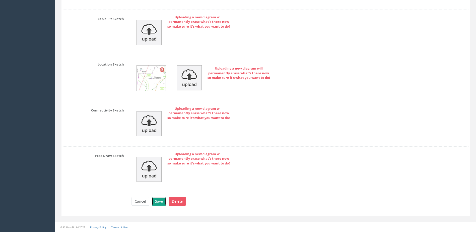
click at [155, 198] on button "Save" at bounding box center [159, 201] width 14 height 9
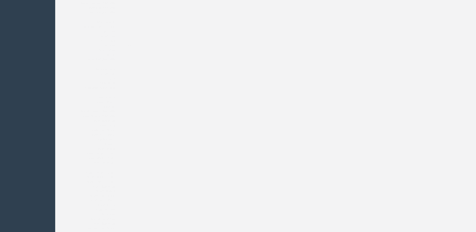
scroll to position [13, 0]
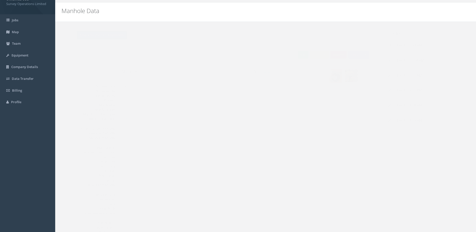
click at [103, 37] on button "Back to 25F161 Manholes" at bounding box center [91, 35] width 51 height 9
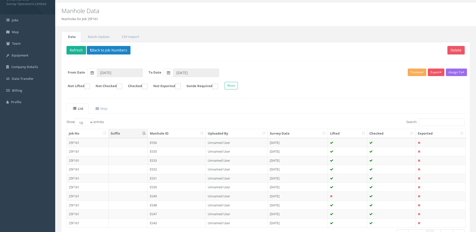
click at [218, 151] on td "Unnamed User" at bounding box center [237, 151] width 62 height 9
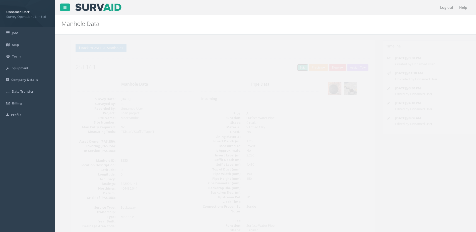
click at [288, 70] on link "Edit" at bounding box center [293, 68] width 11 height 8
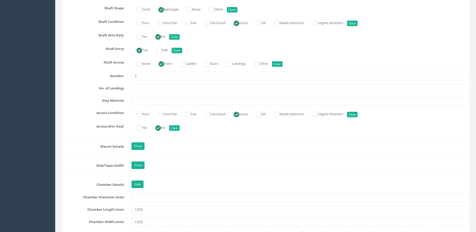
scroll to position [752, 0]
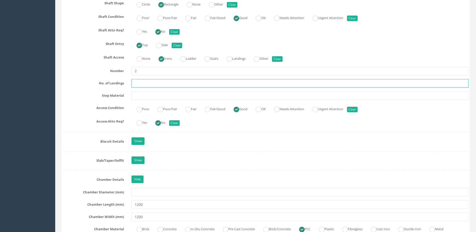
click at [143, 84] on input "text" at bounding box center [299, 83] width 337 height 9
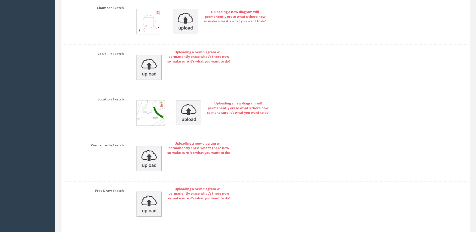
scroll to position [1890, 0]
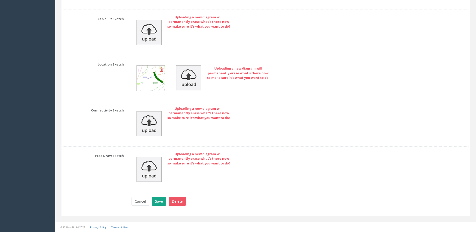
type input "0"
click at [163, 200] on button "Save" at bounding box center [159, 201] width 14 height 9
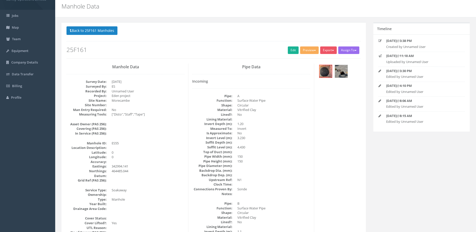
scroll to position [0, 0]
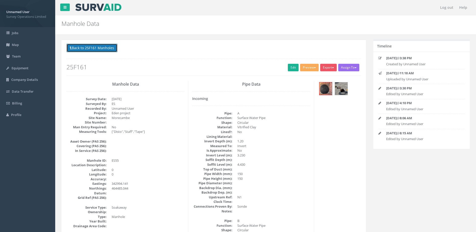
click at [101, 48] on button "Back to 25F161 Manholes" at bounding box center [91, 48] width 51 height 9
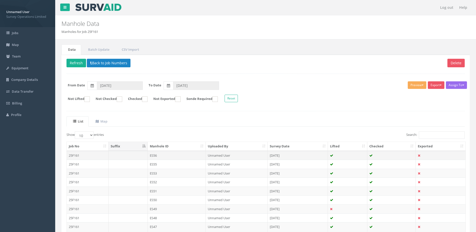
click at [187, 154] on td "ES56" at bounding box center [177, 155] width 58 height 9
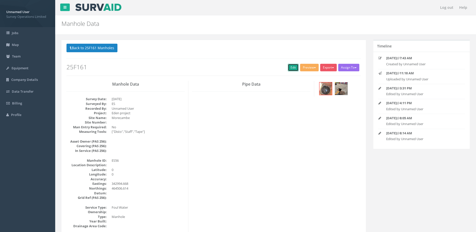
click at [288, 69] on link "Edit" at bounding box center [293, 68] width 11 height 8
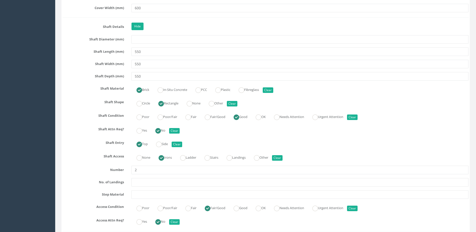
scroll to position [727, 0]
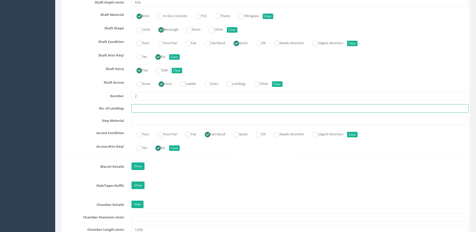
click at [147, 106] on input "text" at bounding box center [299, 108] width 337 height 9
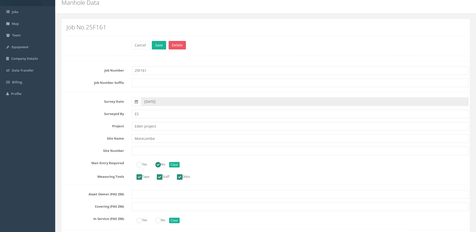
scroll to position [0, 0]
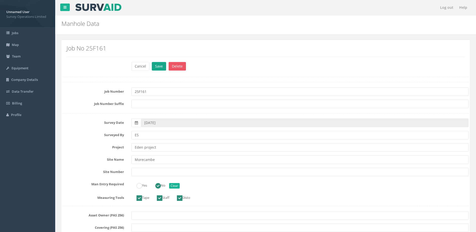
type input "0"
click at [159, 65] on button "Save" at bounding box center [159, 66] width 14 height 9
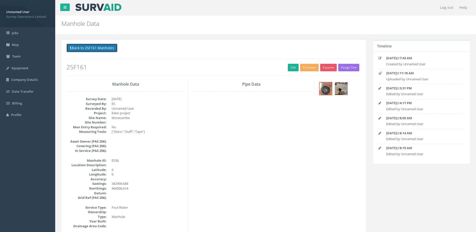
click at [85, 46] on button "Back to 25F161 Manholes" at bounding box center [91, 48] width 51 height 9
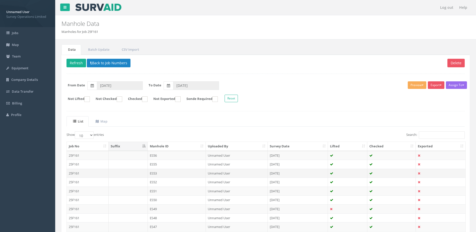
click at [179, 172] on td "ES53" at bounding box center [177, 173] width 58 height 9
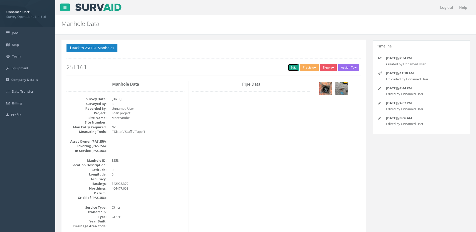
click at [292, 69] on link "Edit" at bounding box center [293, 68] width 11 height 8
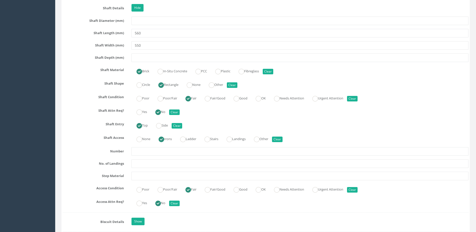
scroll to position [677, 0]
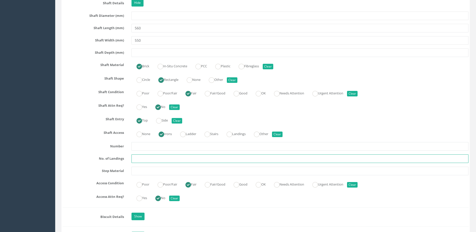
click at [149, 156] on input "text" at bounding box center [299, 158] width 337 height 9
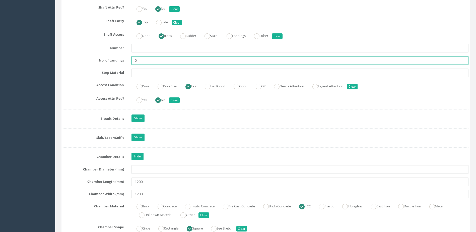
scroll to position [778, 0]
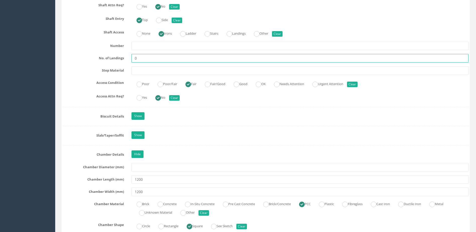
type input "0"
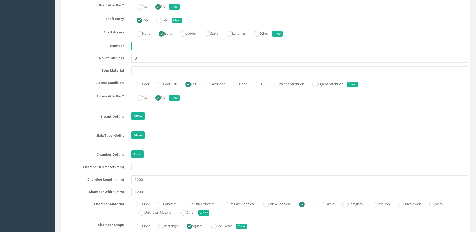
click at [144, 44] on input "text" at bounding box center [299, 46] width 337 height 9
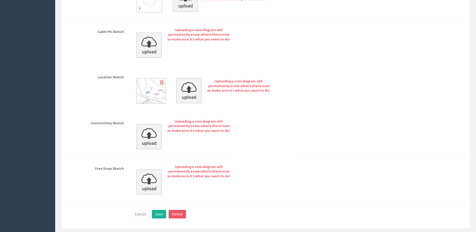
scroll to position [1859, 0]
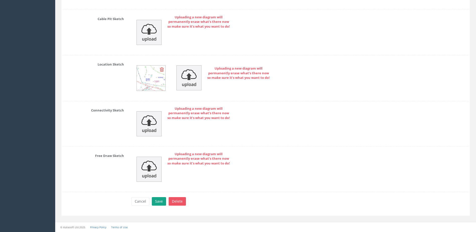
type input "UTM"
click at [162, 204] on button "Save" at bounding box center [159, 201] width 14 height 9
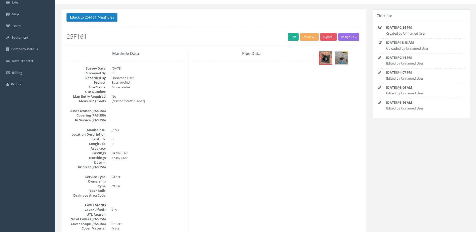
scroll to position [0, 0]
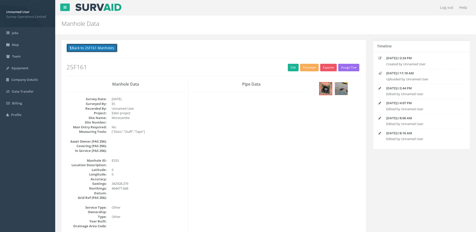
click at [98, 48] on button "Back to 25F161 Manholes" at bounding box center [91, 48] width 51 height 9
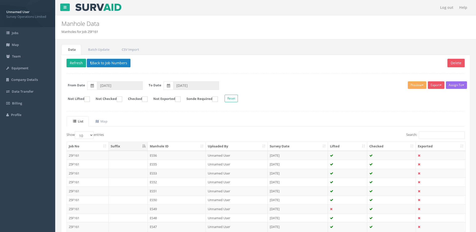
click at [181, 180] on td "ES52" at bounding box center [177, 181] width 58 height 9
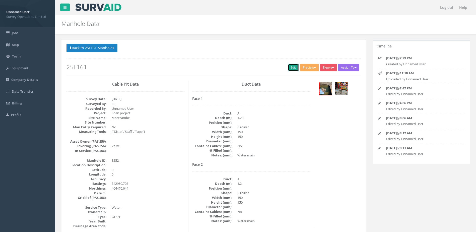
click at [289, 64] on link "Edit" at bounding box center [293, 68] width 11 height 8
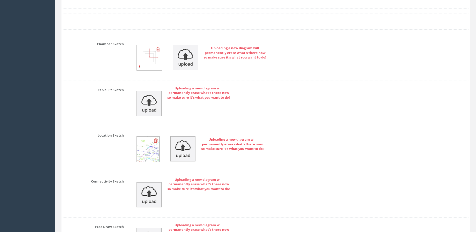
scroll to position [1927, 0]
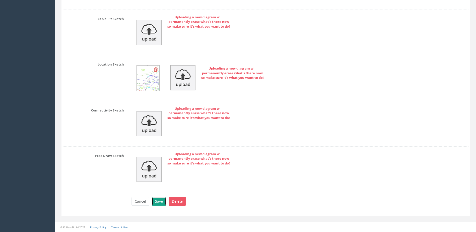
click at [157, 202] on button "Save" at bounding box center [159, 201] width 14 height 9
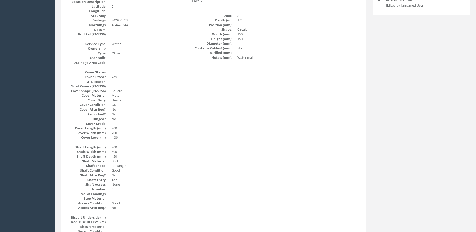
scroll to position [0, 0]
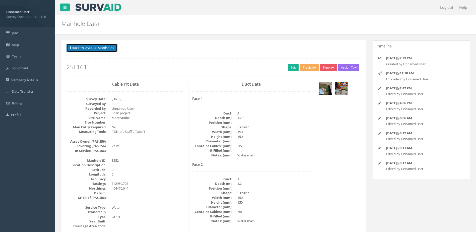
click at [85, 47] on button "Back to 25F161 Manholes" at bounding box center [91, 48] width 51 height 9
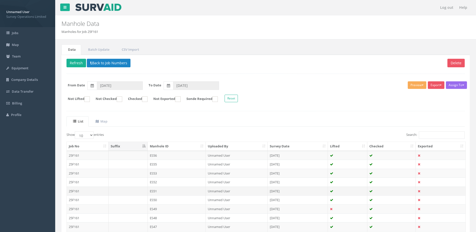
click at [172, 191] on td "ES51" at bounding box center [177, 190] width 58 height 9
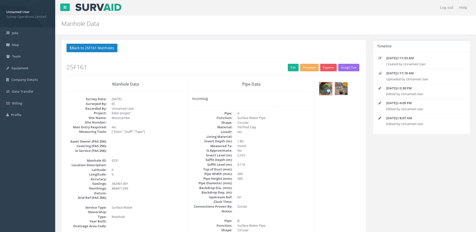
click at [287, 63] on div "Back to 25F161 Manholes Back to Map Assign To No Companies Added Export Survey …" at bounding box center [213, 60] width 294 height 32
click at [287, 65] on div "Back to 25F161 Manholes Back to Map Assign To No Companies Added Export Survey …" at bounding box center [213, 60] width 294 height 32
click at [290, 68] on link "Edit" at bounding box center [293, 68] width 11 height 8
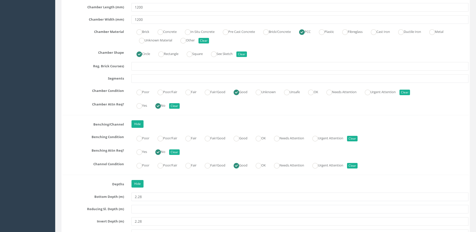
scroll to position [978, 0]
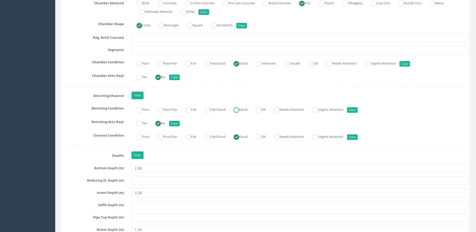
click at [239, 109] on ins at bounding box center [237, 110] width 6 height 6
radio input "true"
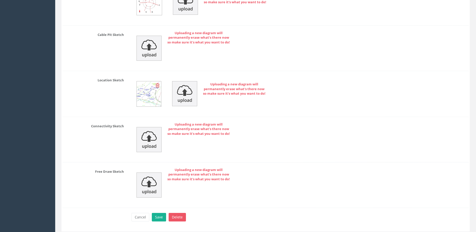
scroll to position [2043, 0]
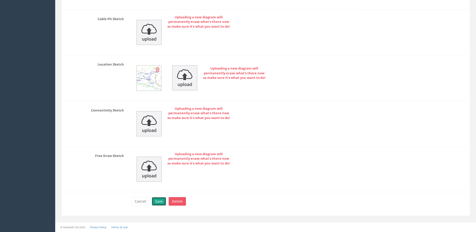
click at [161, 203] on button "Save" at bounding box center [159, 201] width 14 height 9
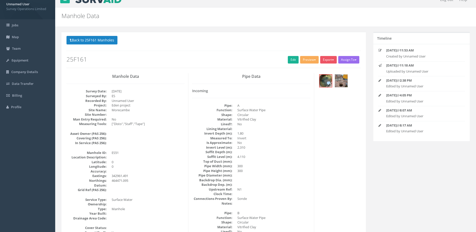
scroll to position [0, 0]
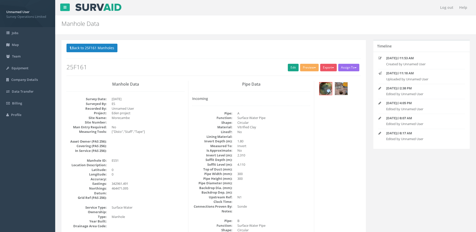
click at [292, 71] on div "Back to 25F161 Manholes Back to Map Assign To No Companies Added Export Survey …" at bounding box center [213, 60] width 294 height 32
click at [292, 69] on link "Edit" at bounding box center [293, 68] width 11 height 8
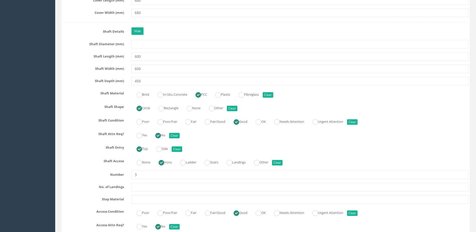
scroll to position [677, 0]
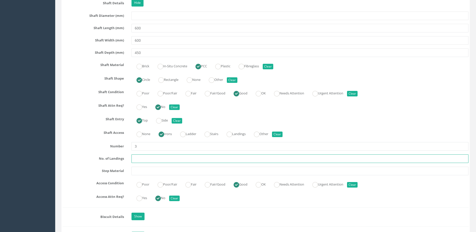
click at [156, 157] on input "text" at bounding box center [299, 158] width 337 height 9
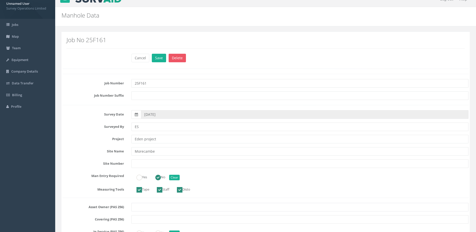
scroll to position [0, 0]
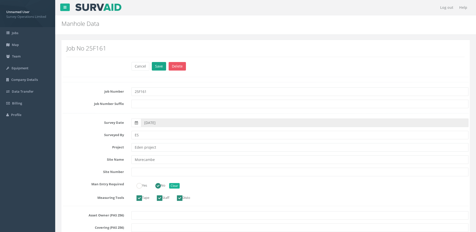
type input "0"
click at [163, 65] on button "Save" at bounding box center [159, 66] width 14 height 9
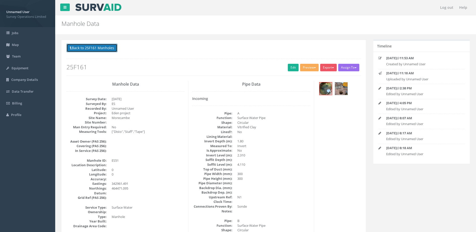
click at [90, 49] on button "Back to 25F161 Manholes" at bounding box center [91, 48] width 51 height 9
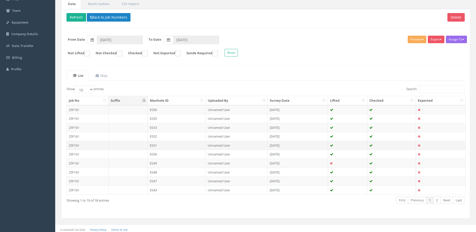
scroll to position [48, 0]
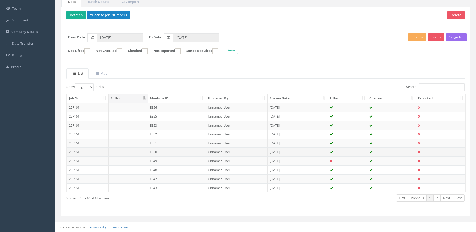
click at [183, 150] on td "ES50" at bounding box center [177, 151] width 58 height 9
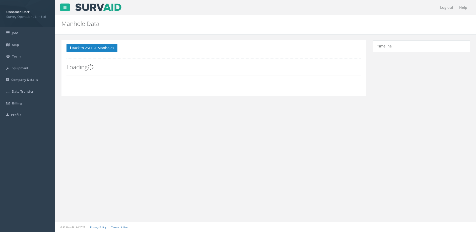
scroll to position [0, 0]
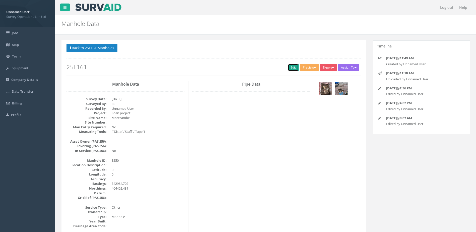
click at [288, 68] on link "Edit" at bounding box center [293, 68] width 11 height 8
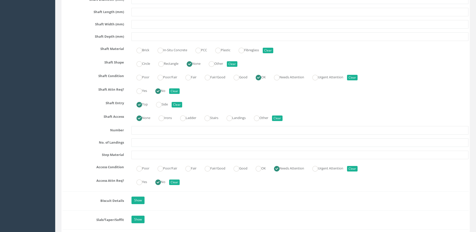
scroll to position [702, 0]
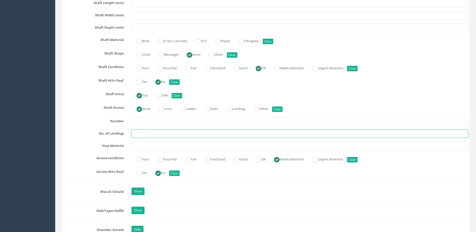
click at [167, 129] on input "text" at bounding box center [299, 133] width 337 height 9
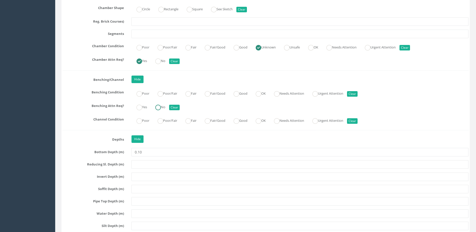
scroll to position [1003, 0]
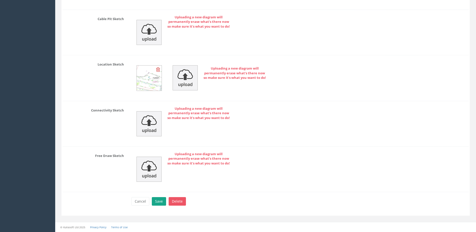
type input "0"
click at [157, 200] on button "Save" at bounding box center [159, 201] width 14 height 9
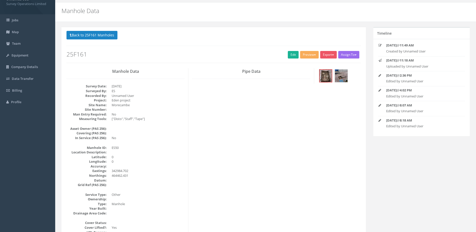
scroll to position [0, 0]
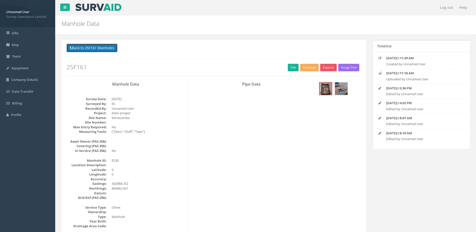
click at [103, 48] on button "Back to 25F161 Manholes" at bounding box center [91, 48] width 51 height 9
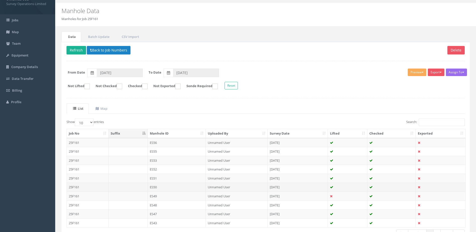
scroll to position [25, 0]
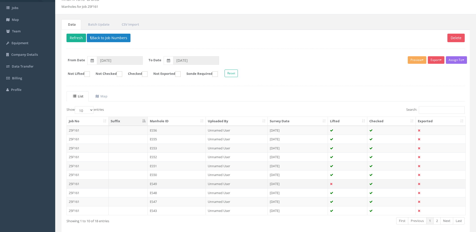
click at [191, 182] on td "ES49" at bounding box center [177, 183] width 58 height 9
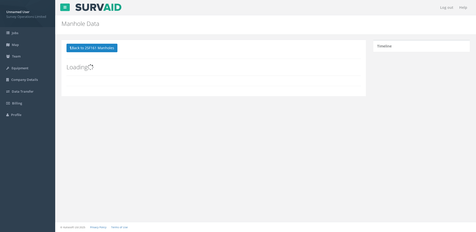
scroll to position [0, 0]
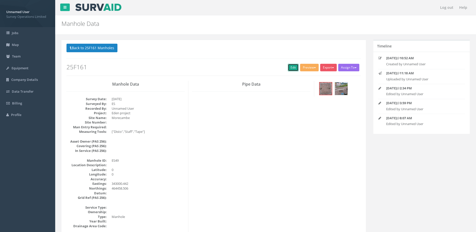
click at [290, 65] on link "Edit" at bounding box center [293, 68] width 11 height 8
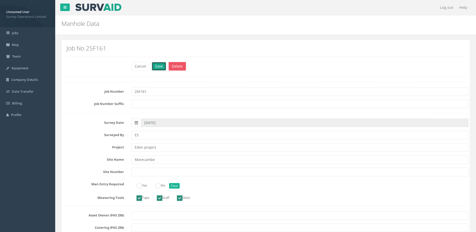
click at [158, 67] on button "Save" at bounding box center [159, 66] width 14 height 9
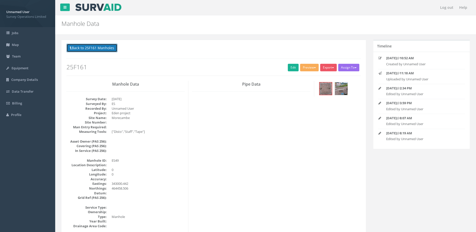
click at [96, 50] on button "Back to 25F161 Manholes" at bounding box center [91, 48] width 51 height 9
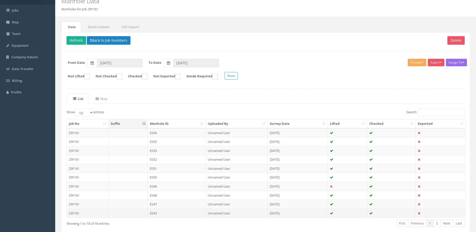
scroll to position [48, 0]
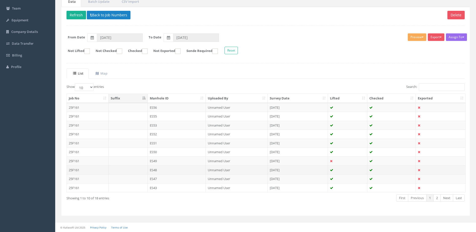
drag, startPoint x: 162, startPoint y: 168, endPoint x: 167, endPoint y: 170, distance: 4.9
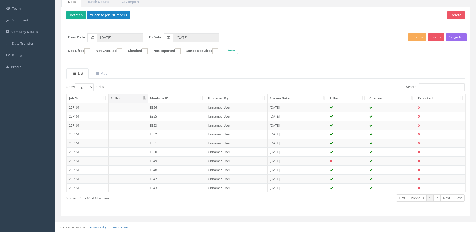
click at [162, 169] on td "ES48" at bounding box center [177, 169] width 58 height 9
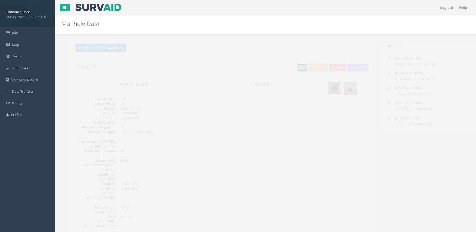
click at [292, 66] on link "Edit" at bounding box center [293, 68] width 11 height 8
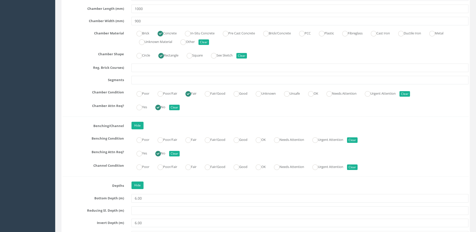
scroll to position [978, 0]
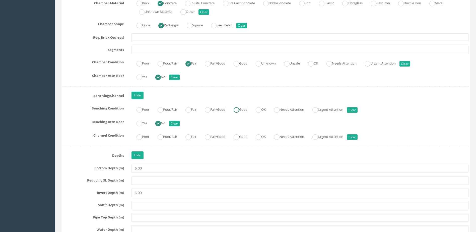
click at [239, 108] on ins at bounding box center [237, 110] width 6 height 6
radio input "true"
click at [239, 139] on ins at bounding box center [237, 137] width 6 height 6
radio input "true"
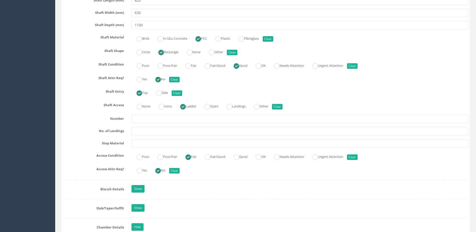
scroll to position [702, 0]
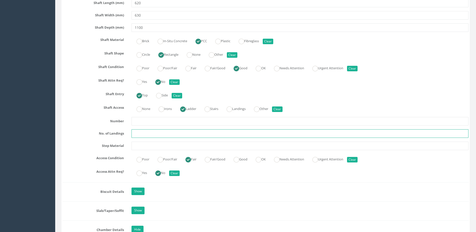
click at [168, 135] on input "text" at bounding box center [299, 133] width 337 height 9
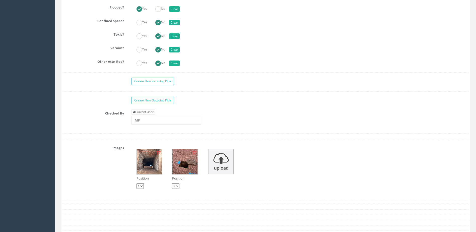
scroll to position [1681, 0]
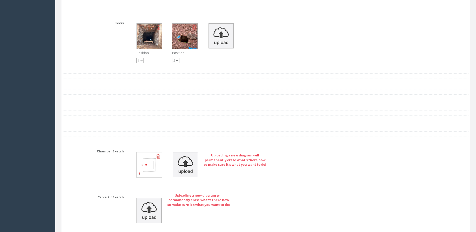
type input "0"
click at [152, 39] on img at bounding box center [149, 36] width 25 height 25
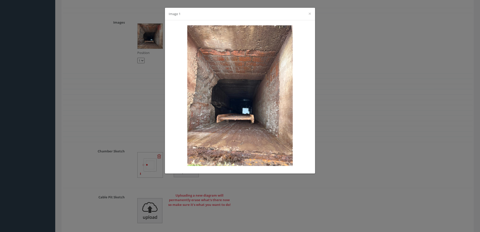
click at [311, 13] on div "Image 1 ×" at bounding box center [240, 14] width 150 height 13
click at [308, 15] on button "×" at bounding box center [309, 13] width 3 height 5
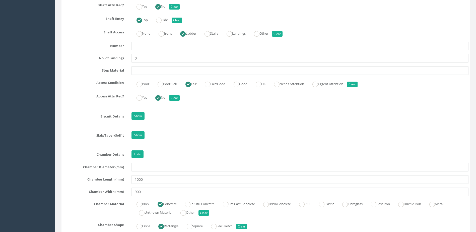
scroll to position [677, 0]
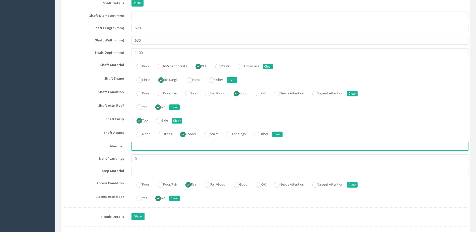
click at [146, 144] on input "text" at bounding box center [299, 146] width 337 height 9
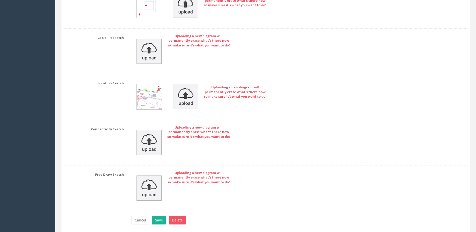
scroll to position [1859, 0]
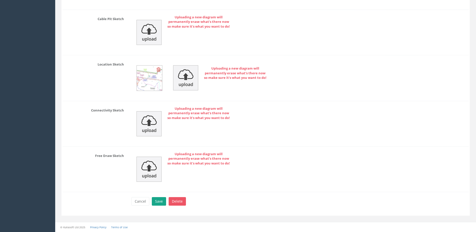
type input "UTM"
click at [162, 203] on button "Save" at bounding box center [159, 201] width 14 height 9
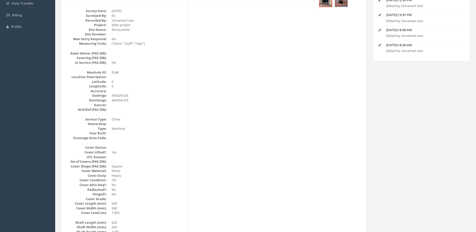
scroll to position [0, 0]
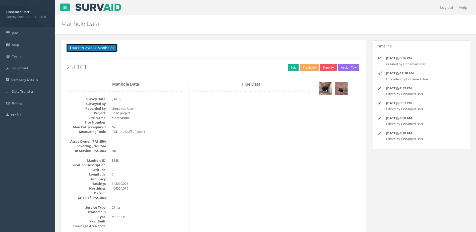
click at [89, 44] on button "Back to 25F161 Manholes" at bounding box center [91, 48] width 51 height 9
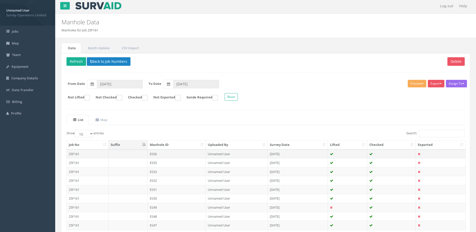
scroll to position [48, 0]
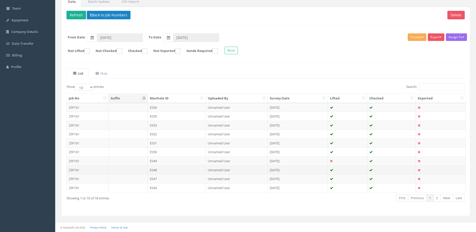
click at [181, 168] on td "ES48" at bounding box center [177, 169] width 58 height 9
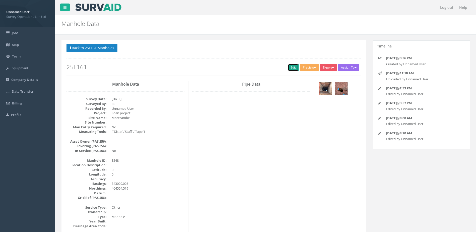
click at [288, 66] on link "Edit" at bounding box center [293, 68] width 11 height 8
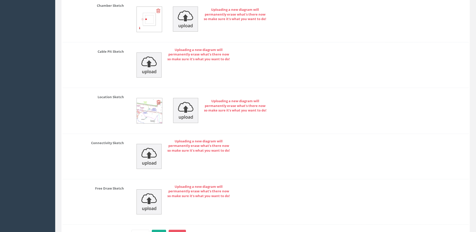
scroll to position [1859, 0]
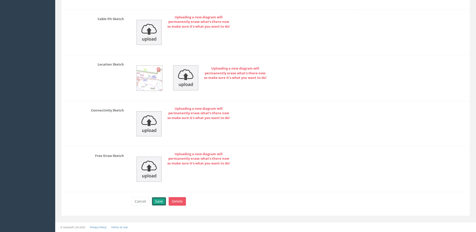
click at [158, 199] on button "Save" at bounding box center [159, 201] width 14 height 9
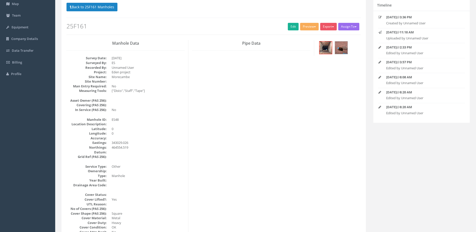
scroll to position [0, 0]
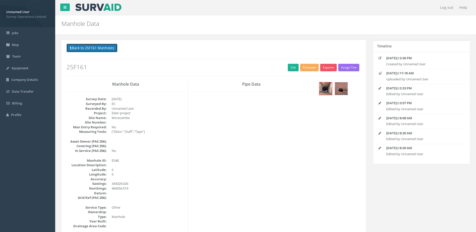
click at [102, 51] on button "Back to 25F161 Manholes" at bounding box center [91, 48] width 51 height 9
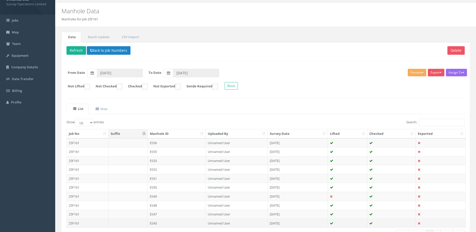
scroll to position [25, 0]
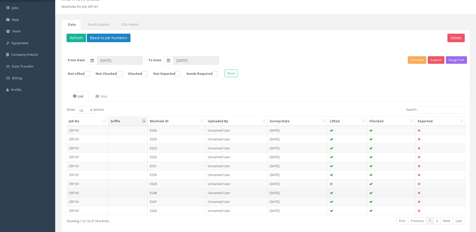
click at [184, 194] on td "ES48" at bounding box center [177, 192] width 58 height 9
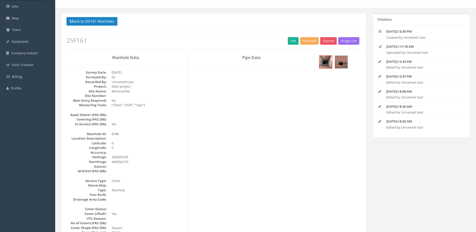
scroll to position [50, 0]
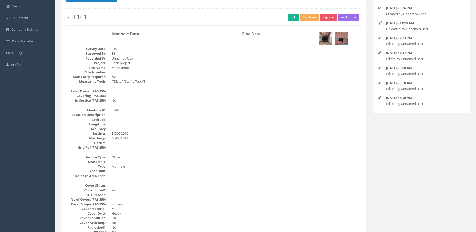
click at [285, 18] on h2 "25F161" at bounding box center [213, 17] width 294 height 7
click at [290, 18] on link "Edit" at bounding box center [293, 18] width 11 height 8
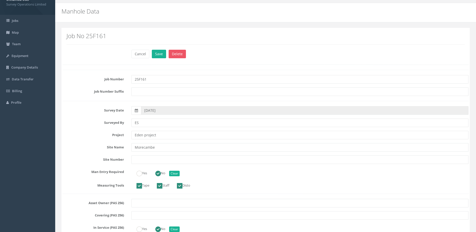
scroll to position [0, 0]
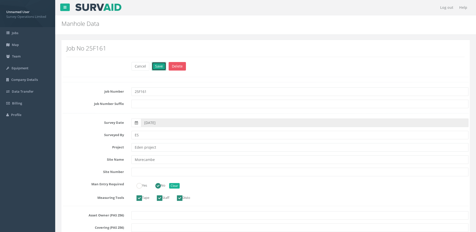
drag, startPoint x: 165, startPoint y: 67, endPoint x: 162, endPoint y: 66, distance: 3.8
click at [164, 67] on button "Save" at bounding box center [159, 66] width 14 height 9
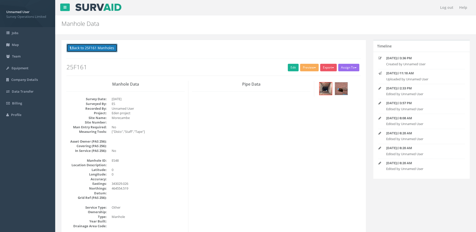
click at [90, 48] on button "Back to 25F161 Manholes" at bounding box center [91, 48] width 51 height 9
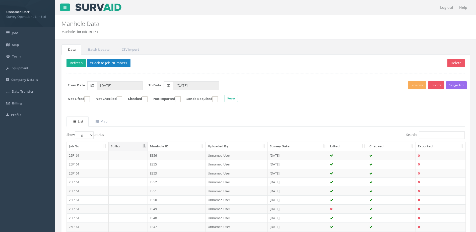
click at [182, 226] on td "ES47" at bounding box center [177, 226] width 58 height 9
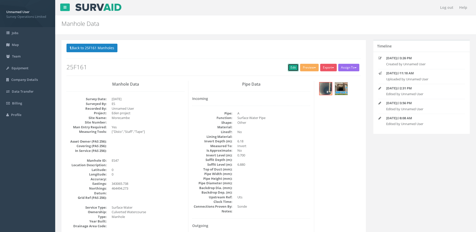
click at [294, 65] on link "Edit" at bounding box center [293, 68] width 11 height 8
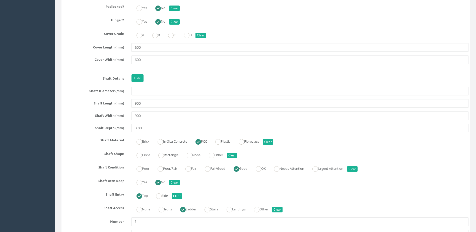
scroll to position [677, 0]
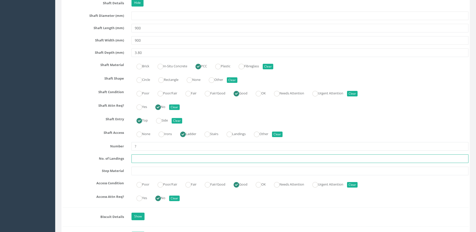
click at [172, 159] on input "text" at bounding box center [299, 158] width 337 height 9
type input "0"
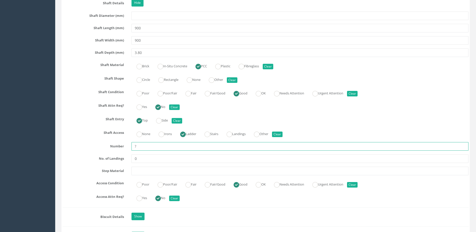
click at [163, 146] on input "?" at bounding box center [299, 146] width 337 height 9
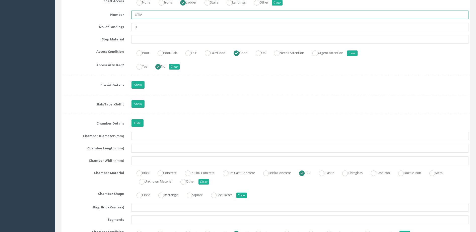
scroll to position [903, 0]
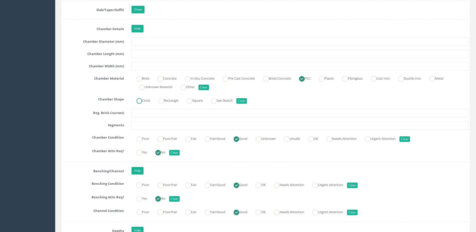
type input "UTM"
click at [149, 100] on label "Circle" at bounding box center [140, 99] width 19 height 7
radio input "true"
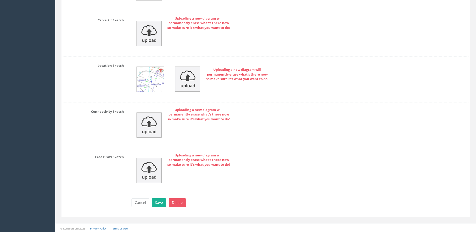
scroll to position [1890, 0]
click at [157, 198] on button "Save" at bounding box center [159, 201] width 14 height 9
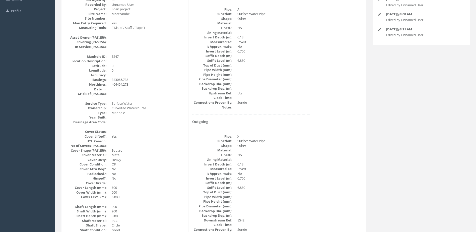
scroll to position [0, 0]
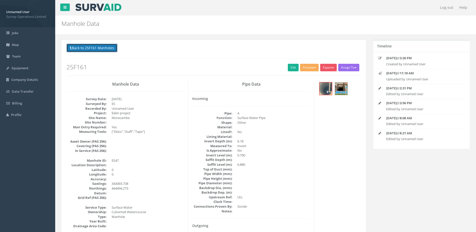
click at [92, 49] on button "Back to 25F161 Manholes" at bounding box center [91, 48] width 51 height 9
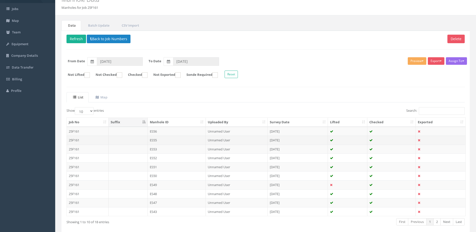
scroll to position [48, 0]
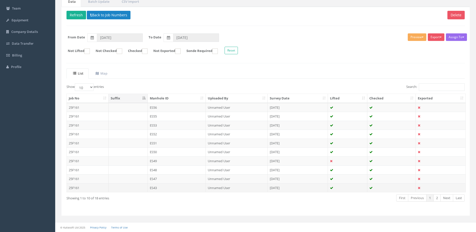
click at [169, 186] on td "ES43" at bounding box center [177, 187] width 58 height 9
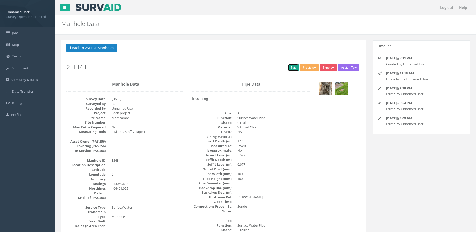
click at [289, 69] on link "Edit" at bounding box center [293, 68] width 11 height 8
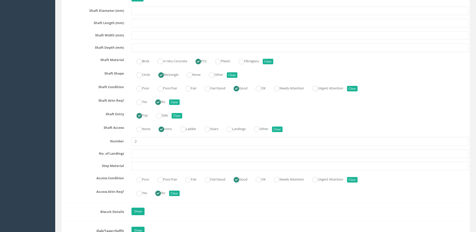
scroll to position [702, 0]
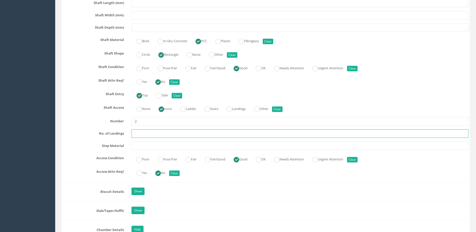
click at [148, 132] on input "text" at bounding box center [299, 133] width 337 height 9
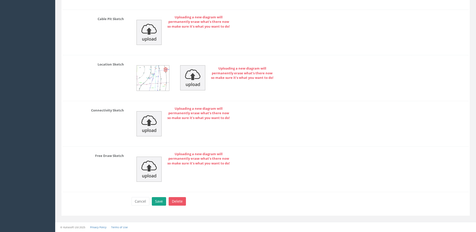
type input "0"
click at [158, 201] on button "Save" at bounding box center [159, 201] width 14 height 9
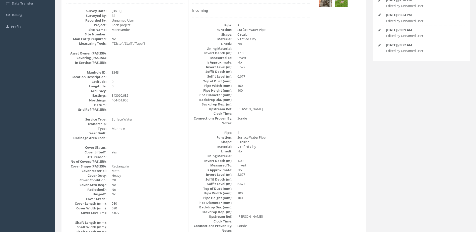
scroll to position [0, 0]
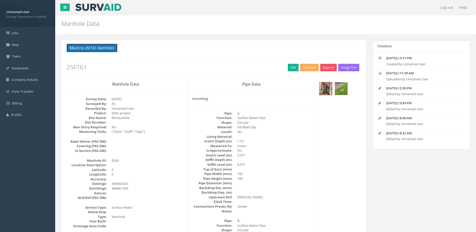
click at [96, 47] on button "Back to 25F161 Manholes" at bounding box center [91, 48] width 51 height 9
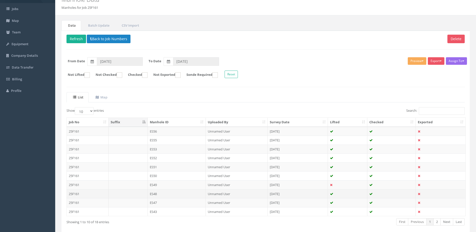
scroll to position [48, 0]
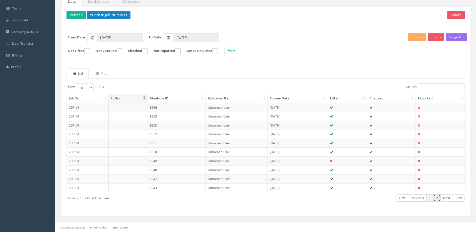
click at [438, 200] on link "2" at bounding box center [436, 197] width 7 height 7
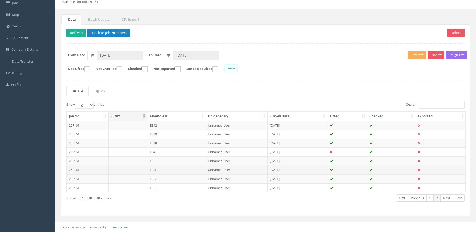
click at [170, 171] on td "EIC1" at bounding box center [177, 169] width 58 height 9
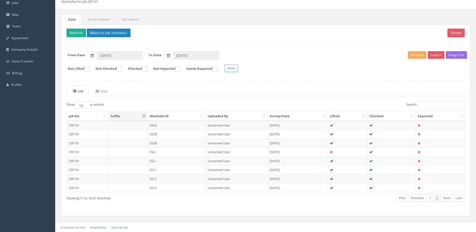
scroll to position [0, 0]
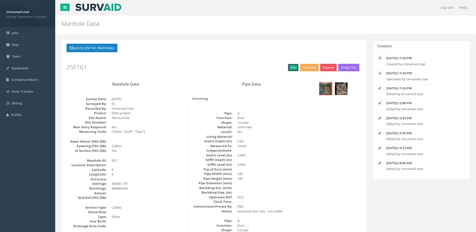
click at [290, 68] on link "Edit" at bounding box center [293, 68] width 11 height 8
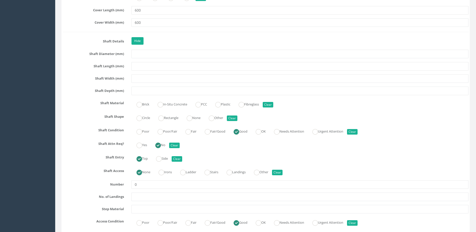
scroll to position [677, 0]
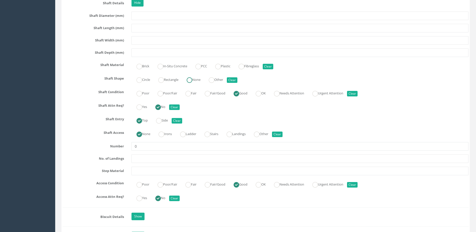
click at [191, 81] on ins at bounding box center [190, 80] width 6 height 6
radio input "true"
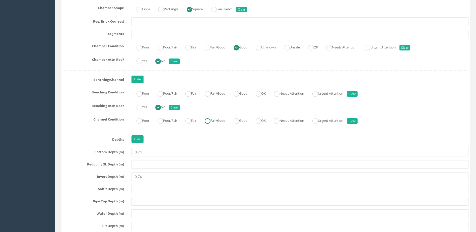
scroll to position [1003, 0]
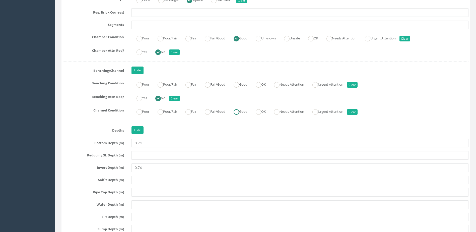
click at [244, 114] on label "Good" at bounding box center [238, 110] width 19 height 7
radio input "true"
click at [239, 82] on ins at bounding box center [237, 85] width 6 height 6
radio input "true"
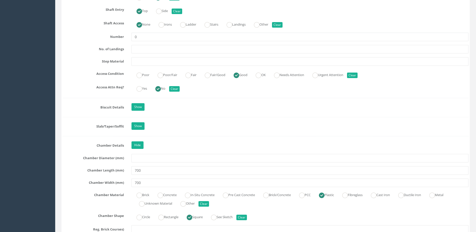
scroll to position [752, 0]
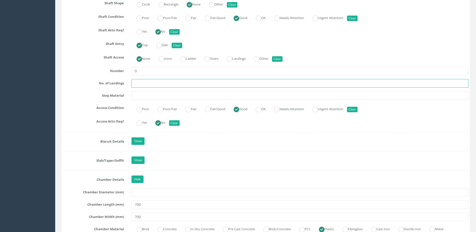
click at [155, 84] on input "text" at bounding box center [299, 83] width 337 height 9
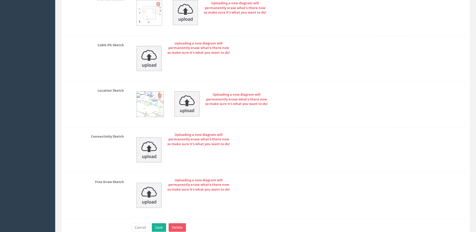
scroll to position [1967, 0]
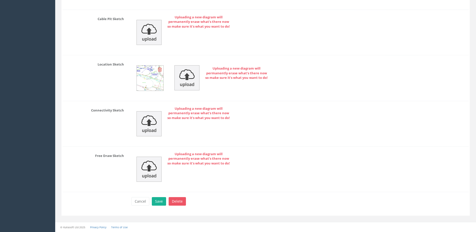
type input "0"
click at [159, 206] on div "Cancel Save Delete" at bounding box center [300, 202] width 344 height 10
click at [160, 203] on button "Save" at bounding box center [159, 201] width 14 height 9
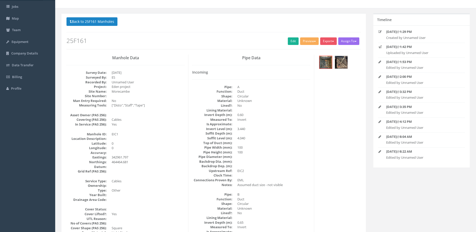
scroll to position [0, 0]
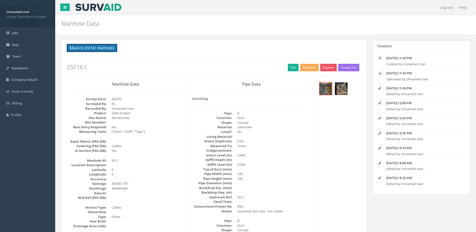
click at [102, 46] on button "Back to 25F161 Manholes" at bounding box center [91, 48] width 51 height 9
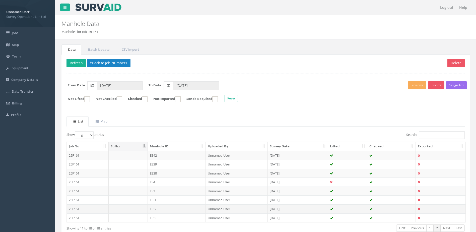
click at [185, 211] on td "EIC2" at bounding box center [177, 208] width 58 height 9
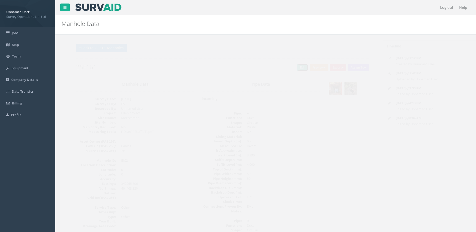
click at [288, 68] on link "Edit" at bounding box center [293, 68] width 11 height 8
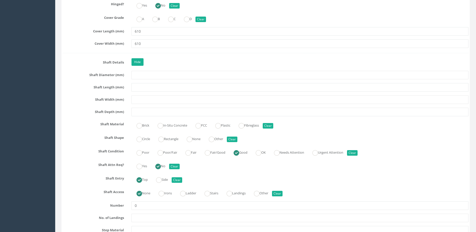
scroll to position [627, 0]
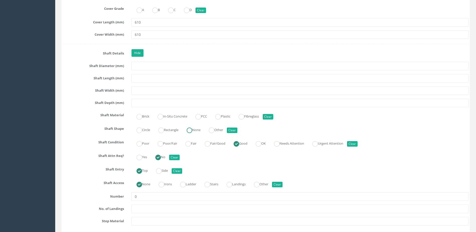
click at [199, 130] on label "None" at bounding box center [191, 129] width 19 height 7
radio input "true"
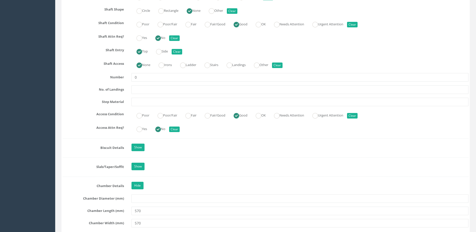
scroll to position [752, 0]
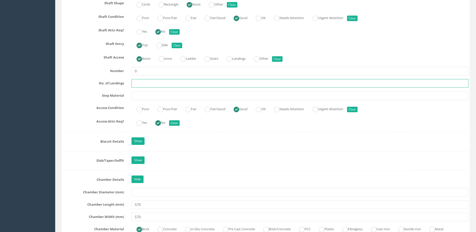
click at [150, 84] on input "text" at bounding box center [299, 83] width 337 height 9
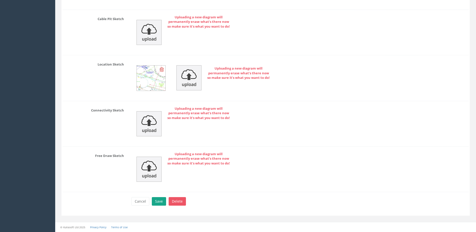
type input "0"
click at [152, 200] on button "Save" at bounding box center [159, 201] width 14 height 9
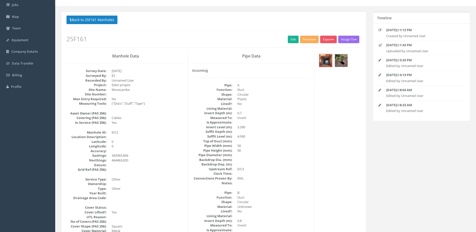
scroll to position [0, 0]
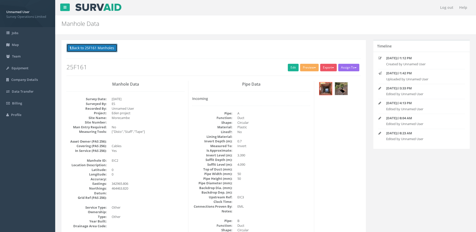
click at [81, 49] on button "Back to 25F161 Manholes" at bounding box center [91, 48] width 51 height 9
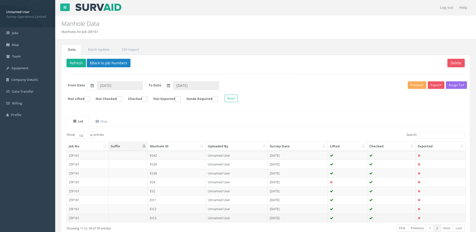
click at [168, 219] on td "EIC3" at bounding box center [177, 217] width 58 height 9
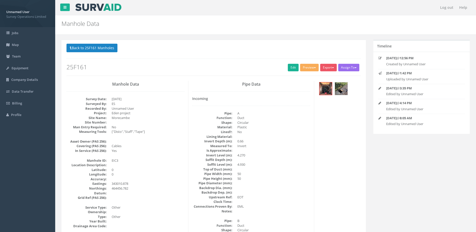
click at [288, 62] on div "Back to 25F161 Manholes Back to Map Assign To No Companies Added Export Survey …" at bounding box center [213, 60] width 294 height 32
click at [288, 66] on div "Back to 25F161 Manholes Back to Map Assign To No Companies Added Export Survey …" at bounding box center [213, 60] width 294 height 32
click at [288, 68] on link "Edit" at bounding box center [293, 68] width 11 height 8
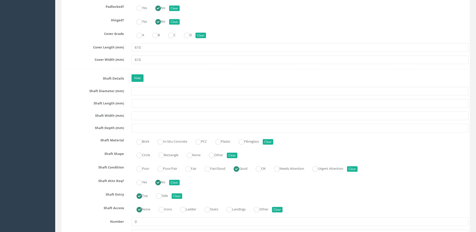
scroll to position [627, 0]
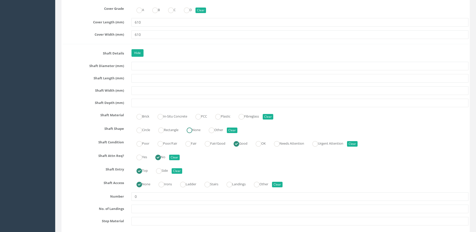
click at [192, 130] on ins at bounding box center [190, 130] width 6 height 6
radio input "true"
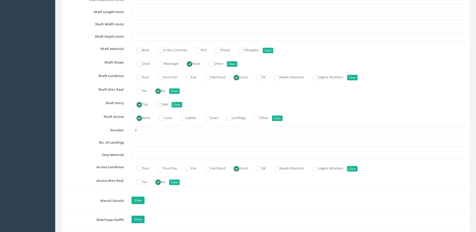
scroll to position [702, 0]
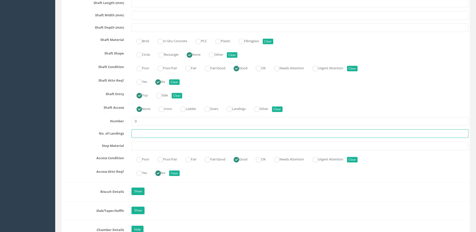
click at [141, 133] on input "text" at bounding box center [299, 133] width 337 height 9
type input "0"
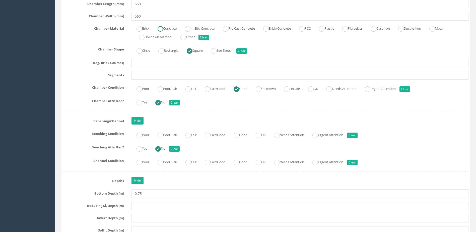
scroll to position [953, 0]
drag, startPoint x: 263, startPoint y: 160, endPoint x: 262, endPoint y: 147, distance: 13.1
click at [261, 160] on ins at bounding box center [259, 162] width 6 height 6
radio input "true"
click at [261, 137] on ins at bounding box center [259, 135] width 6 height 6
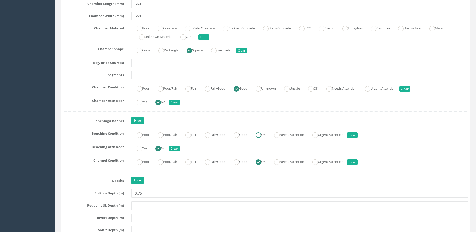
radio input "true"
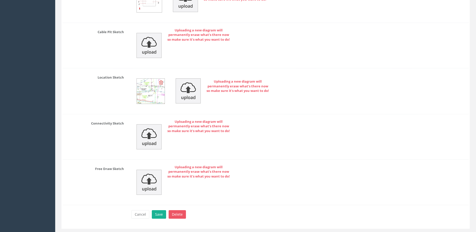
scroll to position [1986, 0]
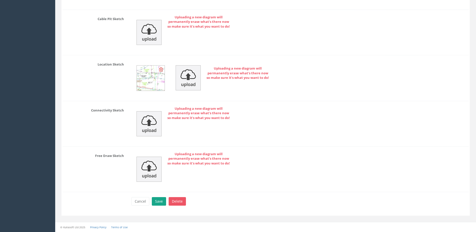
type input "0"
click at [159, 202] on button "Save" at bounding box center [159, 201] width 14 height 9
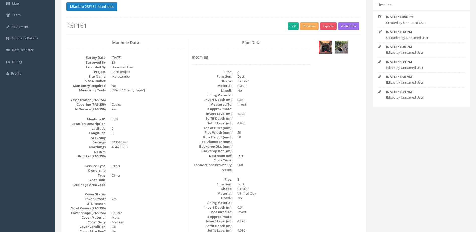
scroll to position [0, 0]
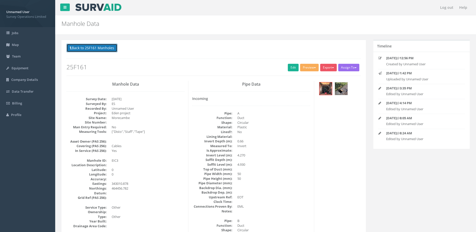
click at [105, 46] on button "Back to 25F161 Manholes" at bounding box center [91, 48] width 51 height 9
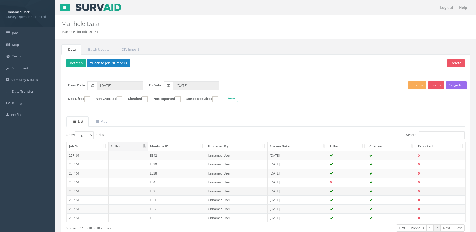
click at [192, 190] on td "ES2" at bounding box center [177, 190] width 58 height 9
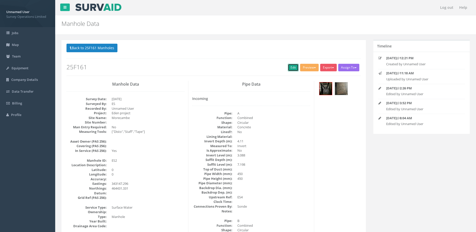
click at [288, 69] on link "Edit" at bounding box center [293, 68] width 11 height 8
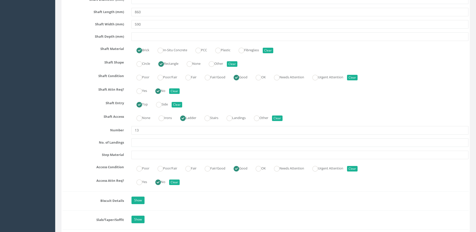
scroll to position [702, 0]
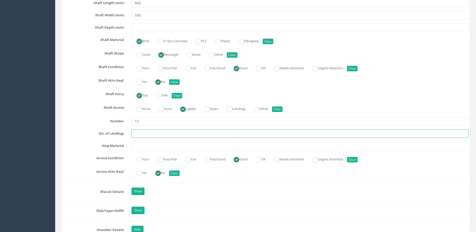
click at [161, 131] on input "text" at bounding box center [299, 133] width 337 height 9
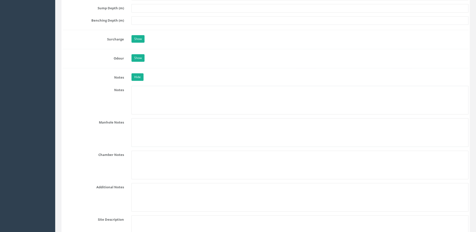
scroll to position [1179, 0]
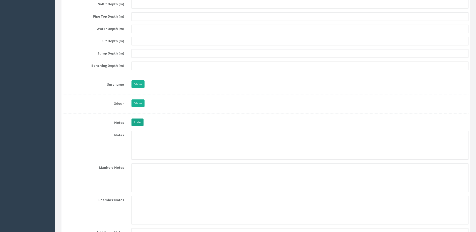
type input "0"
click at [138, 122] on link "Hide" at bounding box center [137, 122] width 12 height 8
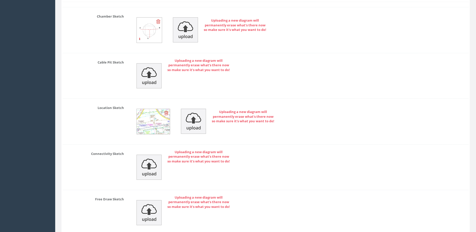
scroll to position [1748, 0]
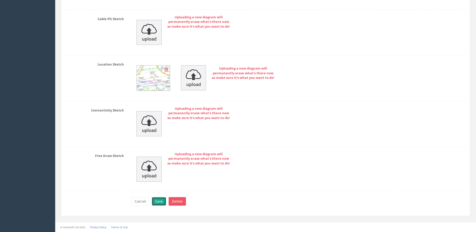
click at [161, 202] on button "Save" at bounding box center [159, 201] width 14 height 9
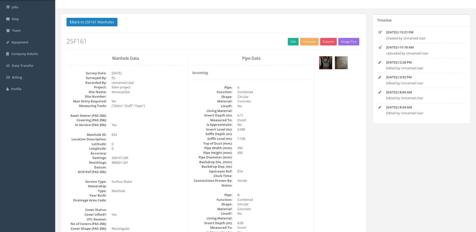
scroll to position [0, 0]
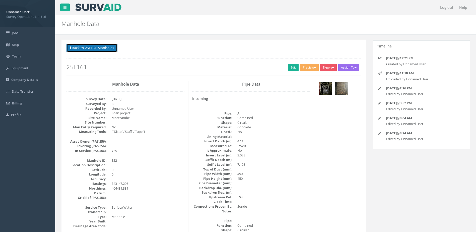
click at [104, 47] on button "Back to 25F161 Manholes" at bounding box center [91, 48] width 51 height 9
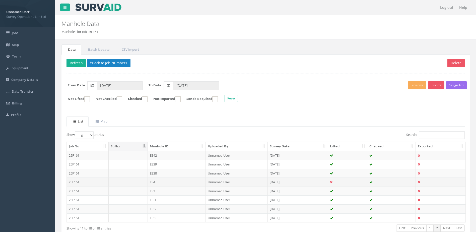
click at [178, 181] on td "ES4" at bounding box center [177, 181] width 58 height 9
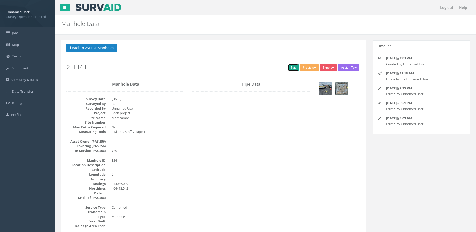
click at [288, 66] on link "Edit" at bounding box center [293, 68] width 11 height 8
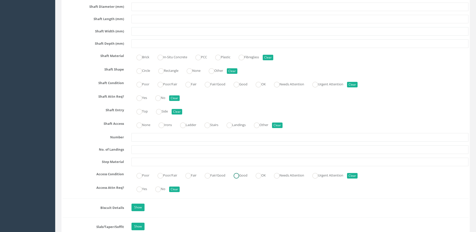
scroll to position [677, 0]
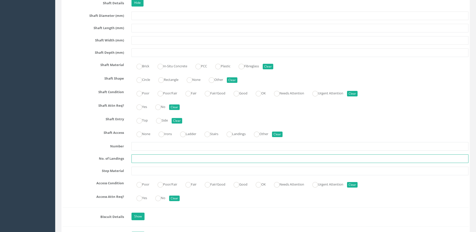
click at [146, 159] on input "text" at bounding box center [299, 158] width 337 height 9
type input "0"
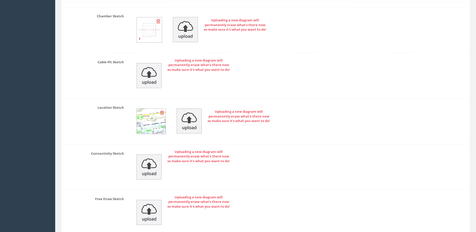
scroll to position [1697, 0]
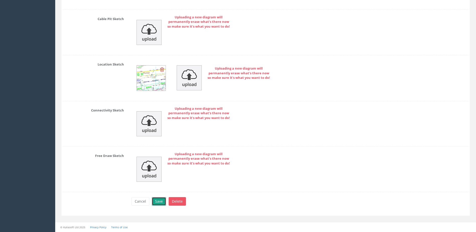
click at [160, 199] on button "Save" at bounding box center [159, 201] width 14 height 9
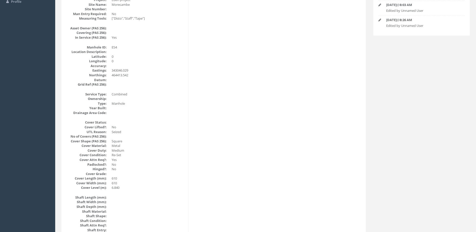
scroll to position [0, 0]
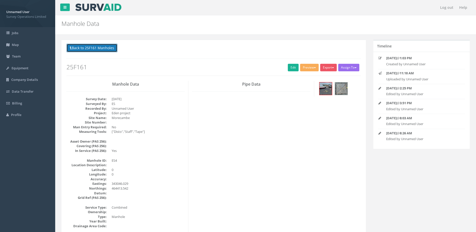
click at [88, 48] on button "Back to 25F161 Manholes" at bounding box center [91, 48] width 51 height 9
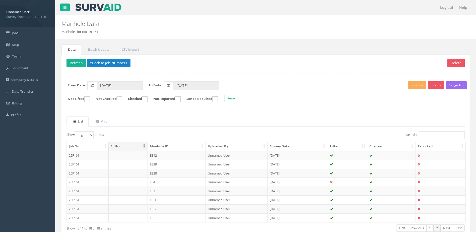
click at [189, 173] on td "ES38" at bounding box center [177, 173] width 58 height 9
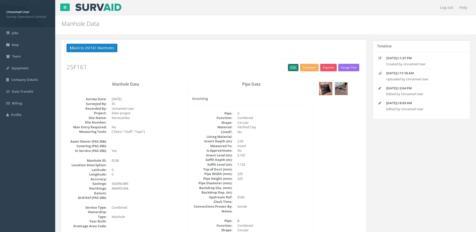
click at [289, 68] on link "Edit" at bounding box center [293, 68] width 11 height 8
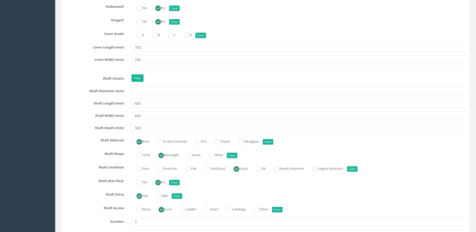
scroll to position [627, 0]
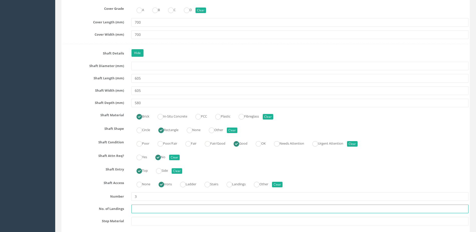
click at [145, 208] on input "text" at bounding box center [299, 208] width 337 height 9
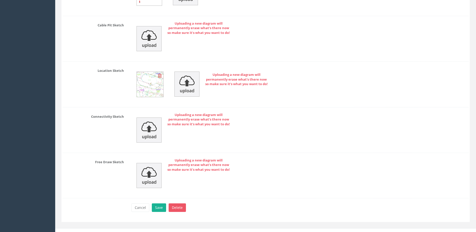
scroll to position [1824, 0]
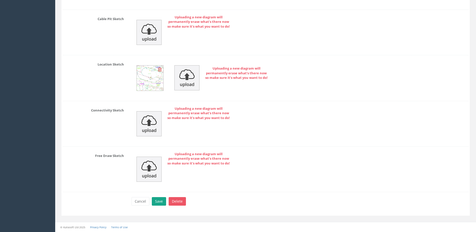
type input "0"
click at [157, 202] on button "Save" at bounding box center [159, 201] width 14 height 9
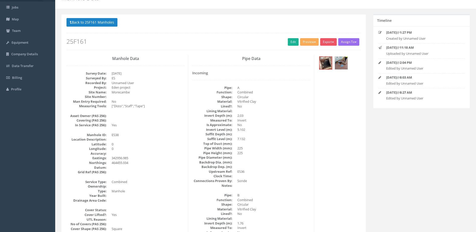
scroll to position [0, 0]
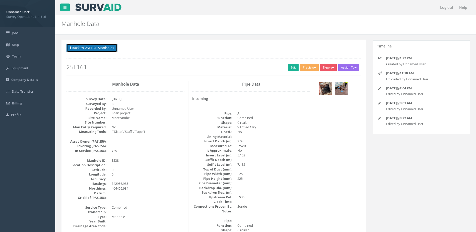
click at [91, 46] on button "Back to 25F161 Manholes" at bounding box center [91, 48] width 51 height 9
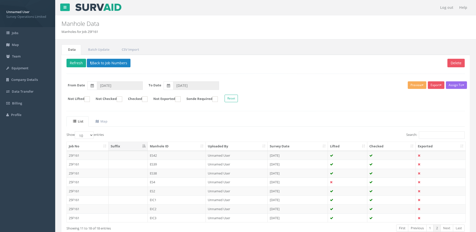
click at [172, 174] on td "ES38" at bounding box center [177, 173] width 58 height 9
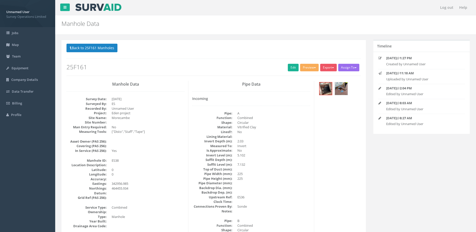
click at [285, 66] on h2 "25F161" at bounding box center [213, 67] width 294 height 7
click at [288, 67] on link "Edit" at bounding box center [293, 68] width 11 height 8
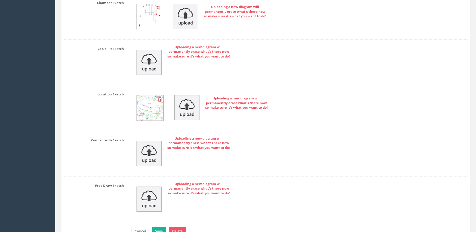
scroll to position [1824, 0]
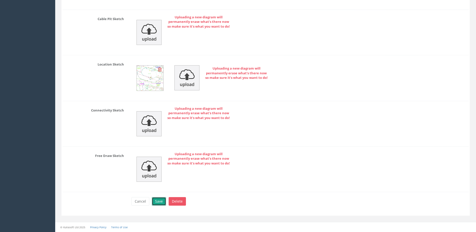
click at [162, 201] on button "Save" at bounding box center [159, 201] width 14 height 9
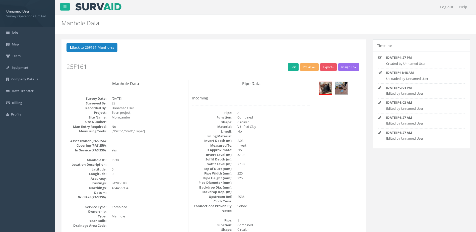
scroll to position [0, 0]
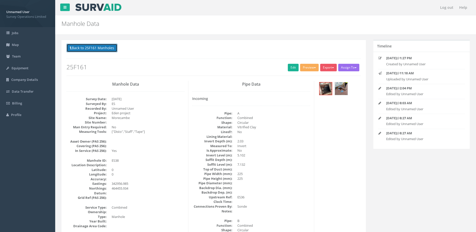
click at [99, 50] on button "Back to 25F161 Manholes" at bounding box center [91, 48] width 51 height 9
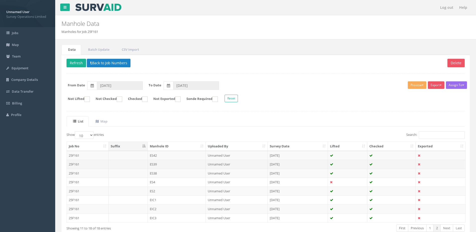
click at [172, 163] on td "ES39" at bounding box center [177, 164] width 58 height 9
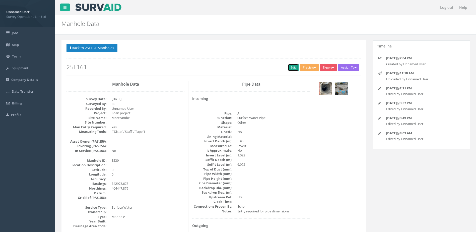
click at [289, 68] on link "Edit" at bounding box center [293, 68] width 11 height 8
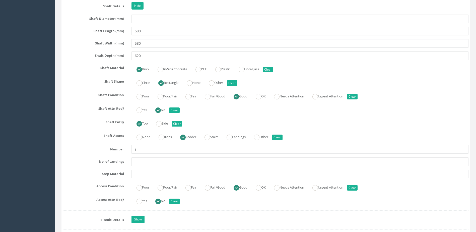
scroll to position [702, 0]
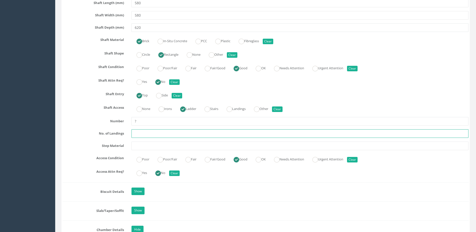
click at [158, 132] on input "text" at bounding box center [299, 133] width 337 height 9
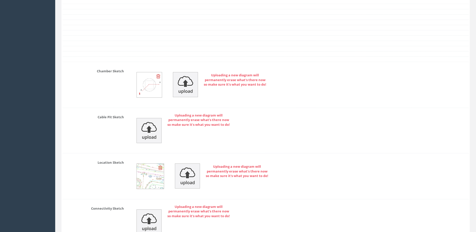
scroll to position [1728, 0]
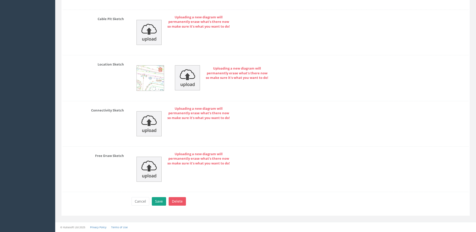
type input "0"
click at [162, 199] on button "Save" at bounding box center [159, 201] width 14 height 9
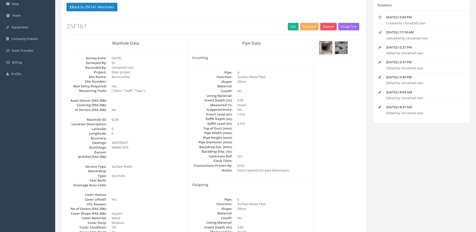
scroll to position [0, 0]
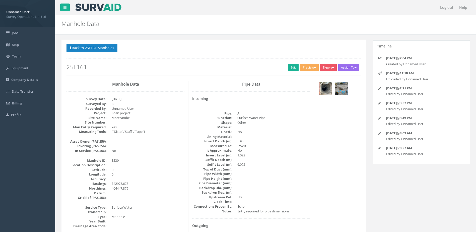
click at [103, 48] on button "Back to 25F161 Manholes" at bounding box center [91, 48] width 51 height 9
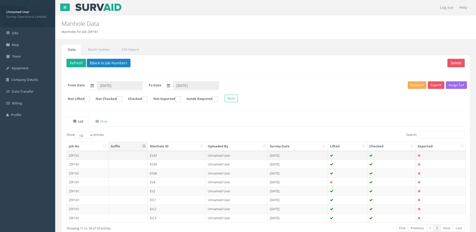
click at [179, 155] on td "ES42" at bounding box center [177, 155] width 58 height 9
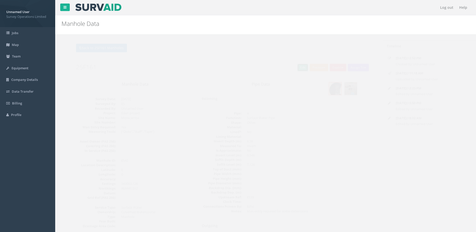
click at [288, 64] on link "Edit" at bounding box center [293, 68] width 11 height 8
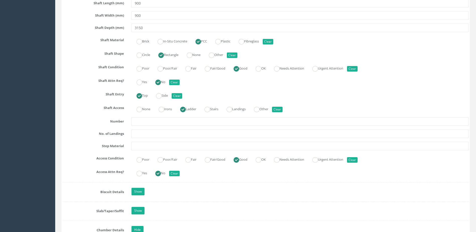
scroll to position [702, 0]
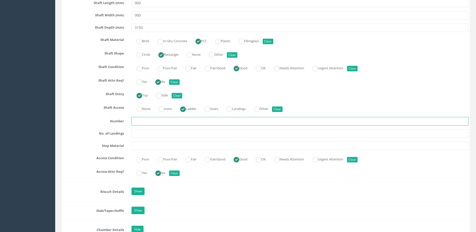
click at [152, 121] on input "text" at bounding box center [299, 121] width 337 height 9
type input "UTM"
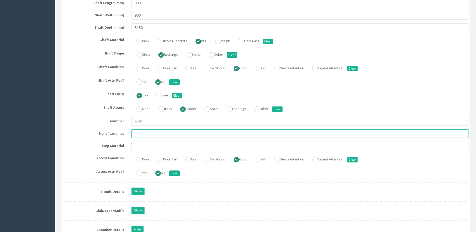
click at [145, 136] on input "text" at bounding box center [299, 133] width 337 height 9
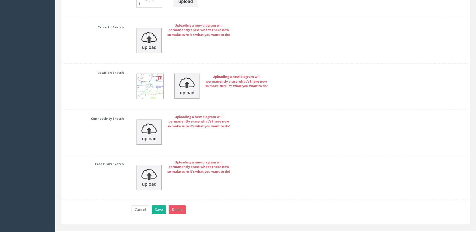
scroll to position [1728, 0]
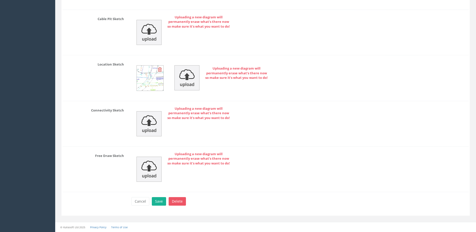
type input "0"
drag, startPoint x: 156, startPoint y: 196, endPoint x: 154, endPoint y: 201, distance: 4.9
click at [154, 201] on button "Save" at bounding box center [159, 201] width 14 height 9
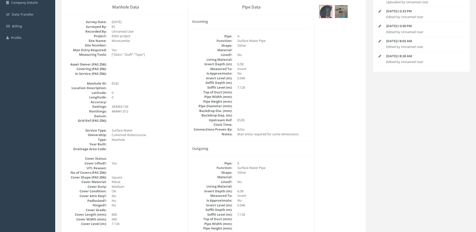
scroll to position [0, 0]
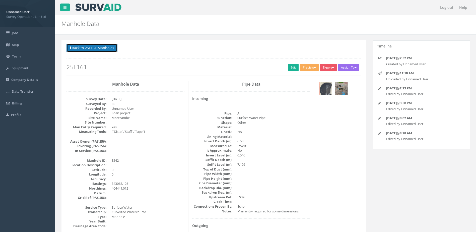
click at [95, 48] on button "Back to 25F161 Manholes" at bounding box center [91, 48] width 51 height 9
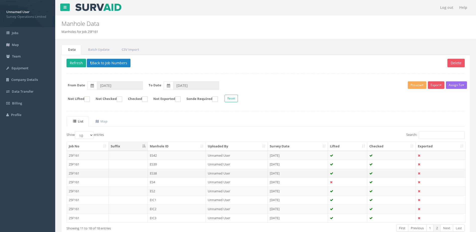
click at [174, 174] on td "ES38" at bounding box center [177, 173] width 58 height 9
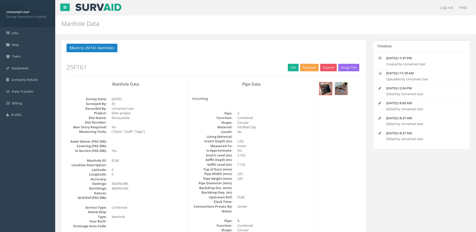
click at [314, 68] on span "button" at bounding box center [315, 67] width 2 height 1
click at [306, 77] on link "Survey Ops Manhole" at bounding box center [299, 78] width 39 height 8
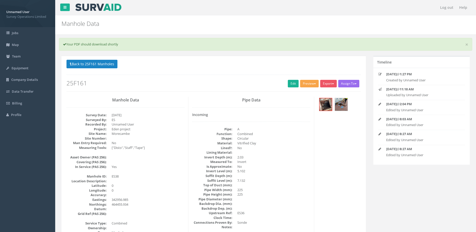
click at [306, 84] on button "Preview" at bounding box center [309, 84] width 19 height 8
click at [301, 95] on link "Survey Ops Manhole" at bounding box center [299, 94] width 39 height 8
click at [90, 64] on button "Back to 25F161 Manholes" at bounding box center [91, 64] width 51 height 9
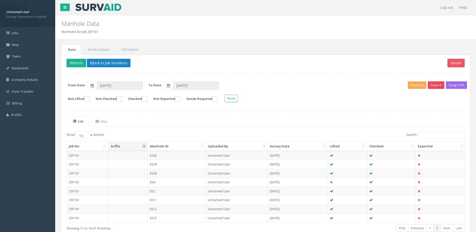
click at [434, 85] on button "Export" at bounding box center [436, 85] width 17 height 8
click at [432, 95] on link "Survey Ops Manhole" at bounding box center [423, 96] width 43 height 8
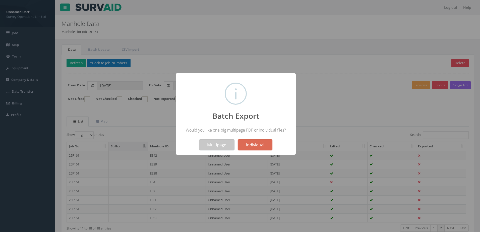
click at [224, 146] on button "Multipage" at bounding box center [216, 144] width 35 height 11
